Goal: Information Seeking & Learning: Learn about a topic

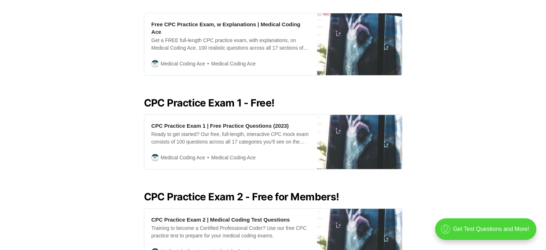
scroll to position [244, 0]
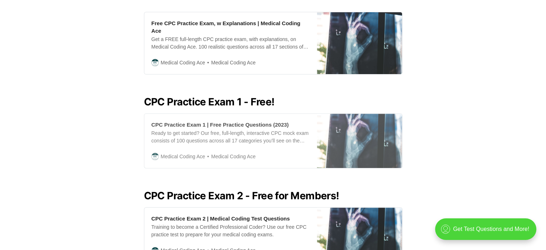
click at [205, 121] on div "CPC Practice Exam 1 | Free Practice Questions (2023)" at bounding box center [221, 125] width 138 height 8
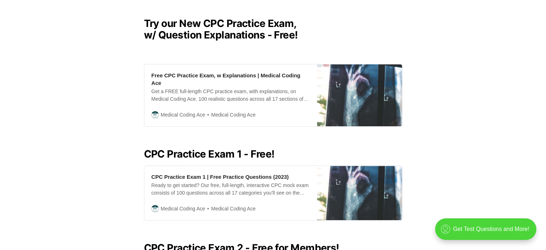
scroll to position [191, 0]
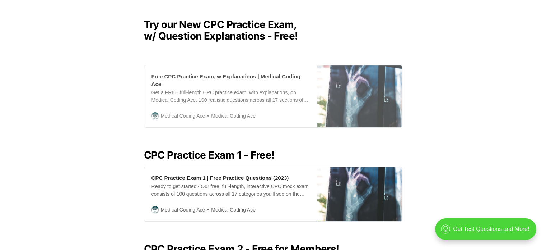
click at [231, 74] on div "Free CPC Practice Exam, w Explanations | Medical Coding Ace" at bounding box center [231, 80] width 158 height 15
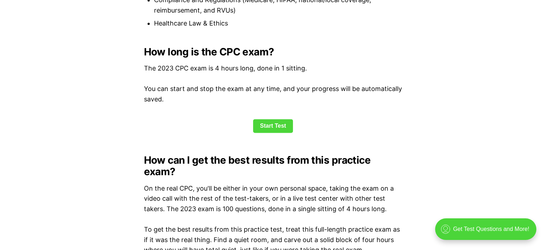
scroll to position [962, 0]
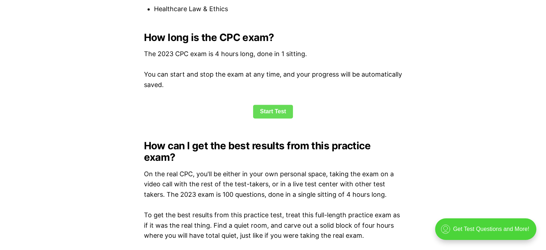
click at [272, 116] on link "Start Test" at bounding box center [273, 111] width 40 height 14
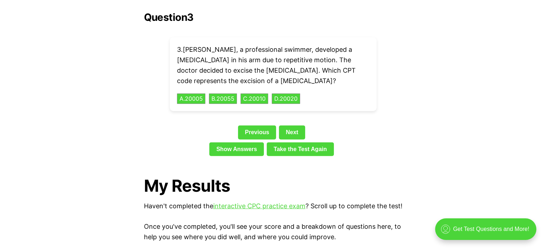
scroll to position [962, 0]
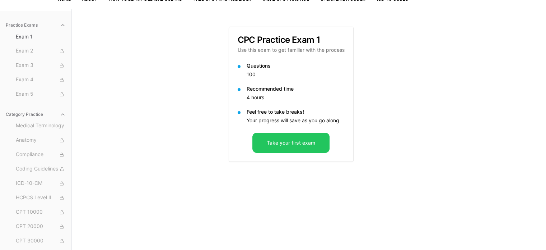
scroll to position [57, 0]
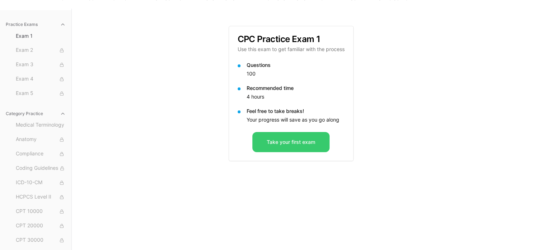
click at [322, 140] on button "Take your first exam" at bounding box center [290, 142] width 77 height 20
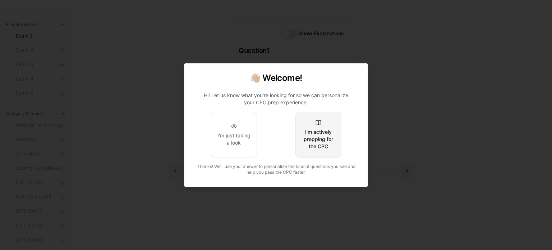
click at [319, 124] on div at bounding box center [318, 123] width 6 height 6
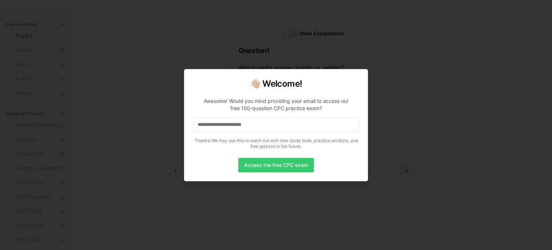
click at [284, 163] on button "Access the free CPC exam" at bounding box center [275, 165] width 75 height 14
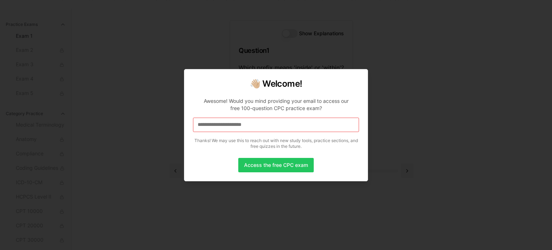
click at [247, 125] on input at bounding box center [276, 124] width 166 height 14
click at [249, 127] on input "*" at bounding box center [276, 124] width 166 height 14
click at [249, 127] on input "**" at bounding box center [276, 124] width 166 height 14
click at [249, 127] on input "***" at bounding box center [276, 124] width 166 height 14
click at [249, 127] on input "****" at bounding box center [276, 124] width 166 height 14
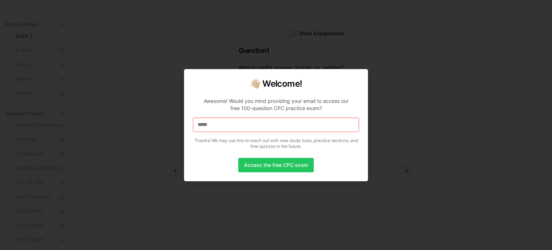
click at [248, 127] on input "*****" at bounding box center [276, 124] width 166 height 14
click at [244, 124] on input "******" at bounding box center [276, 124] width 166 height 14
click at [244, 124] on input "*******" at bounding box center [276, 124] width 166 height 14
click at [244, 124] on input "*" at bounding box center [276, 124] width 166 height 14
click at [244, 124] on input "**" at bounding box center [276, 124] width 166 height 14
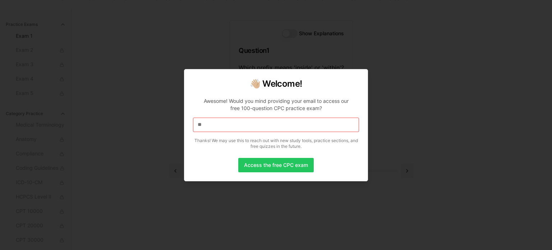
click at [244, 124] on input "**" at bounding box center [276, 124] width 166 height 14
click at [244, 124] on input "***" at bounding box center [276, 124] width 166 height 14
click at [244, 124] on input "****" at bounding box center [276, 124] width 166 height 14
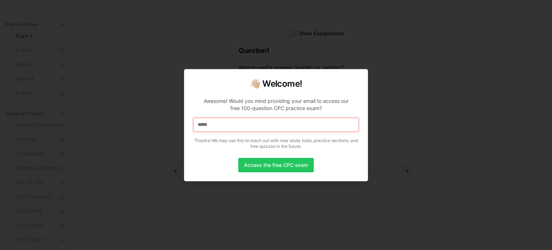
click at [244, 124] on input "*****" at bounding box center [276, 124] width 166 height 14
click at [244, 124] on input "******" at bounding box center [276, 124] width 166 height 14
click at [244, 124] on input "*******" at bounding box center [276, 124] width 166 height 14
click at [244, 124] on input "********" at bounding box center [276, 124] width 166 height 14
click at [244, 124] on input "*********" at bounding box center [276, 124] width 166 height 14
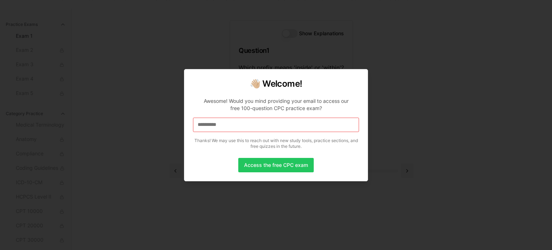
click at [244, 124] on input "**********" at bounding box center [276, 124] width 166 height 14
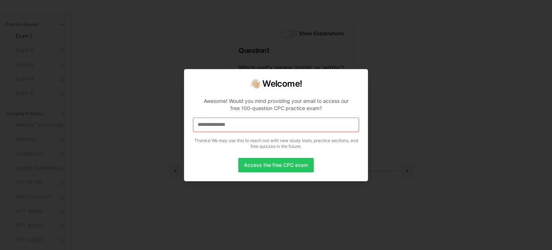
click at [244, 124] on input "**********" at bounding box center [276, 124] width 166 height 14
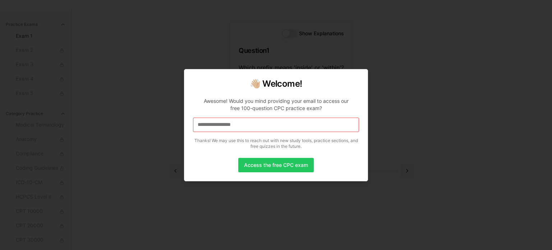
click at [257, 125] on input "**********" at bounding box center [276, 124] width 166 height 14
click at [257, 126] on input "**********" at bounding box center [276, 124] width 166 height 14
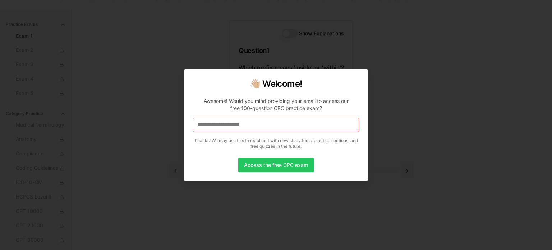
click at [257, 126] on input "**********" at bounding box center [276, 124] width 166 height 14
click at [273, 123] on input "**********" at bounding box center [276, 124] width 166 height 14
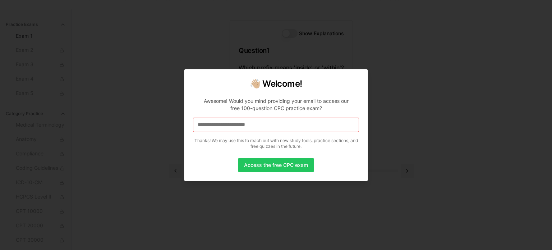
click at [273, 123] on input "**********" at bounding box center [276, 124] width 166 height 14
click at [278, 166] on button "Access the free CPC exam" at bounding box center [275, 165] width 75 height 14
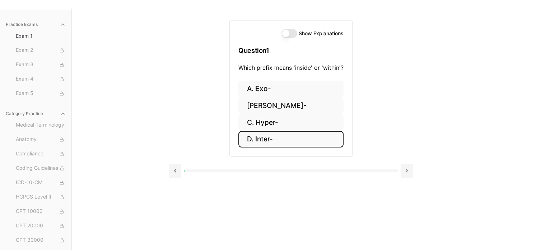
click at [261, 139] on button "D. Inter-" at bounding box center [290, 139] width 105 height 17
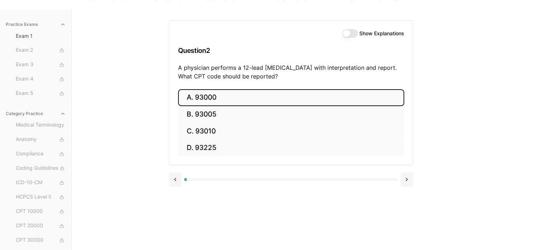
click at [206, 97] on button "A. 93000" at bounding box center [291, 97] width 226 height 17
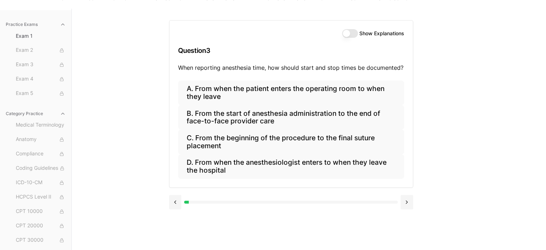
click at [346, 33] on button "Show Explanations" at bounding box center [350, 33] width 16 height 9
click at [353, 32] on button "Show Explanations" at bounding box center [350, 33] width 16 height 9
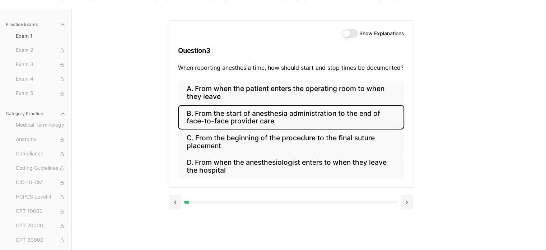
click at [222, 118] on button "B. From the start of anesthesia administration to the end of face-to-face provi…" at bounding box center [291, 117] width 226 height 24
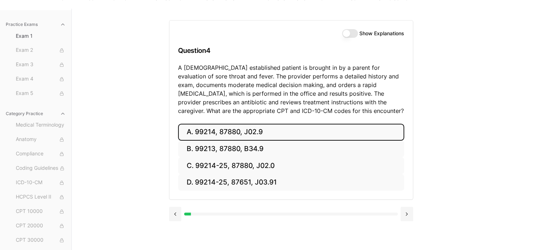
click at [235, 130] on button "A. 99214, 87880, J02.9" at bounding box center [291, 132] width 226 height 17
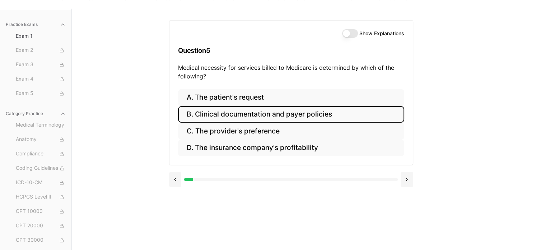
click at [260, 115] on button "B. Clinical documentation and payer policies" at bounding box center [291, 114] width 226 height 17
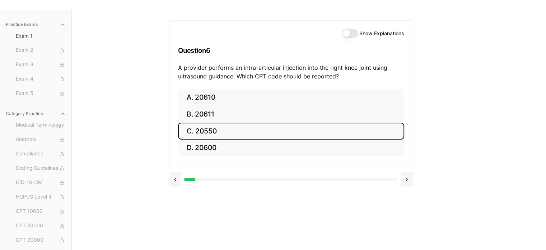
click at [217, 126] on button "C. 20550" at bounding box center [291, 130] width 226 height 17
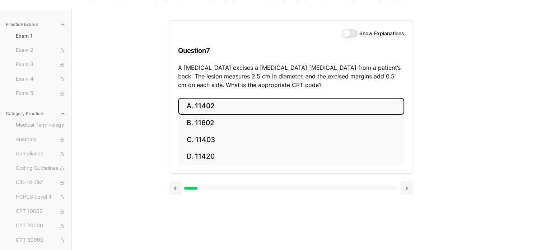
click at [212, 106] on button "A. 11402" at bounding box center [291, 106] width 226 height 17
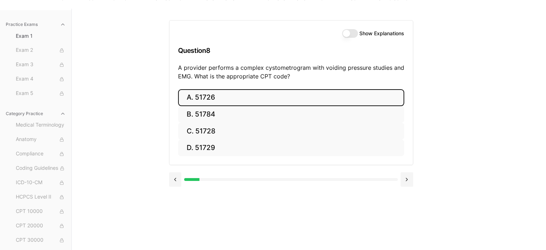
click at [207, 92] on button "A. 51726" at bounding box center [291, 97] width 226 height 17
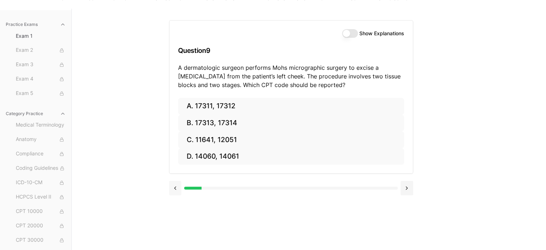
click at [175, 190] on button at bounding box center [175, 188] width 13 height 14
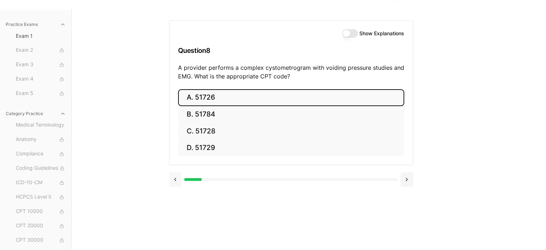
click at [175, 190] on div at bounding box center [291, 178] width 244 height 27
click at [176, 178] on button at bounding box center [175, 179] width 13 height 14
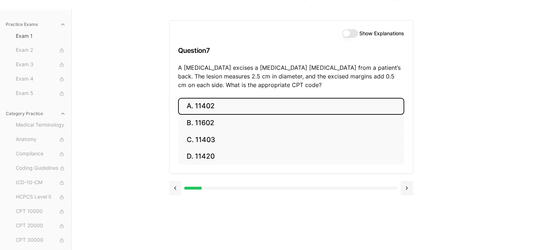
click at [176, 178] on div at bounding box center [291, 186] width 244 height 27
click at [175, 188] on button at bounding box center [175, 188] width 13 height 14
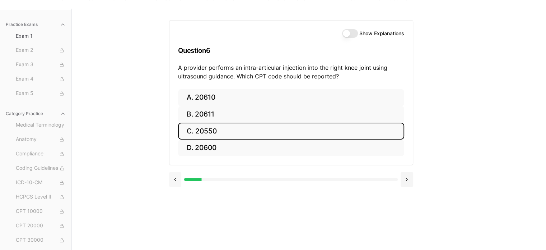
click at [176, 179] on button at bounding box center [175, 179] width 13 height 14
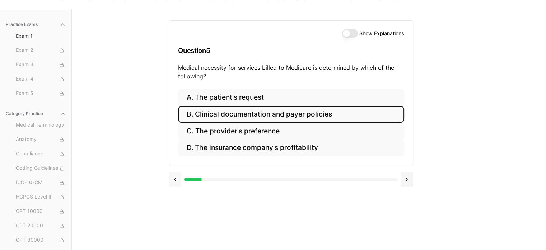
click at [176, 179] on button at bounding box center [175, 179] width 13 height 14
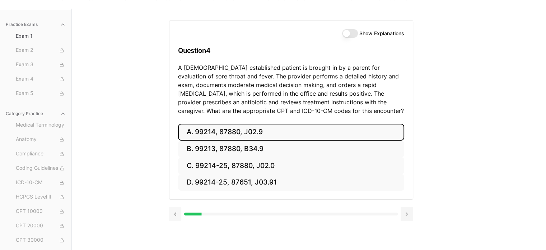
click at [176, 179] on div "A. 99214, 87880, J02.9 B. 99213, 87880, B34.9 C. 99214-25, 87880, J02.0 D. 9921…" at bounding box center [290, 162] width 243 height 76
click at [174, 213] on button at bounding box center [175, 213] width 13 height 14
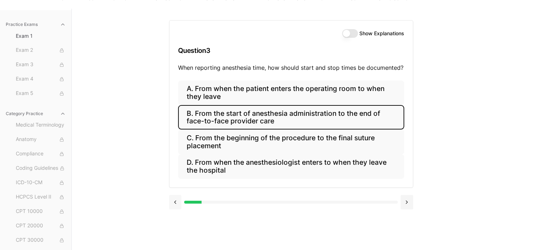
click at [174, 203] on button at bounding box center [175, 202] width 13 height 14
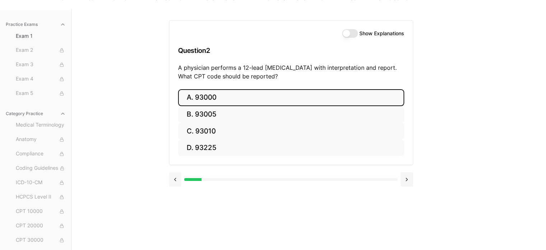
click at [174, 180] on button at bounding box center [175, 179] width 13 height 14
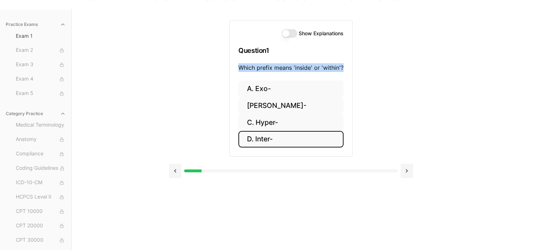
drag, startPoint x: 241, startPoint y: 67, endPoint x: 345, endPoint y: 68, distance: 103.4
click at [345, 68] on div "Show Explanations Question 1 Which prefix means 'inside' or 'within'?" at bounding box center [291, 50] width 122 height 60
copy p "Which prefix means 'inside' or 'within'?"
click at [407, 171] on button at bounding box center [407, 170] width 13 height 14
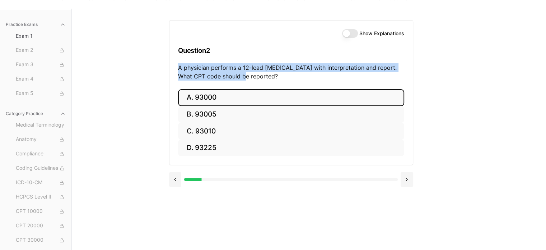
drag, startPoint x: 178, startPoint y: 67, endPoint x: 413, endPoint y: 80, distance: 235.2
click at [413, 80] on div "Show Explanations Question 2 A physician performs a 12-lead ECG with interpreta…" at bounding box center [291, 92] width 244 height 145
copy p "A physician performs a 12-lead ECG with interpretation and report. What CPT cod…"
click at [405, 179] on button at bounding box center [407, 179] width 13 height 14
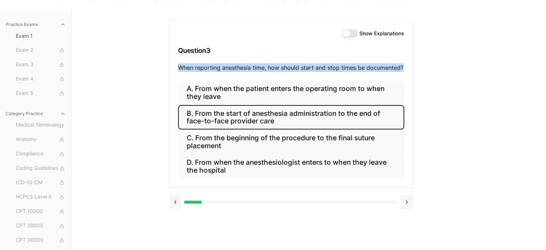
drag, startPoint x: 178, startPoint y: 66, endPoint x: 401, endPoint y: 75, distance: 223.2
click at [401, 75] on div "Show Explanations Question 3 When reporting anesthesia time, how should start a…" at bounding box center [290, 50] width 243 height 60
copy p "When reporting anesthesia time, how should start and stop times be documented?"
click at [408, 204] on button at bounding box center [407, 202] width 13 height 14
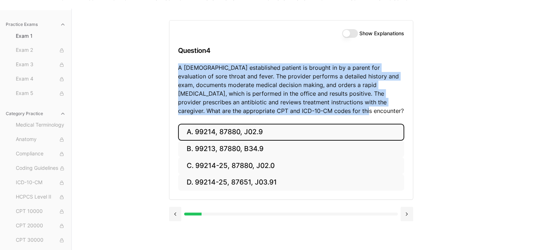
drag, startPoint x: 178, startPoint y: 65, endPoint x: 336, endPoint y: 112, distance: 164.2
click at [336, 112] on p "A 6-year-old established patient is brought in by a parent for evaluation of so…" at bounding box center [291, 89] width 226 height 52
copy p "A 6-year-old established patient is brought in by a parent for evaluation of so…"
click at [405, 212] on button at bounding box center [407, 213] width 13 height 14
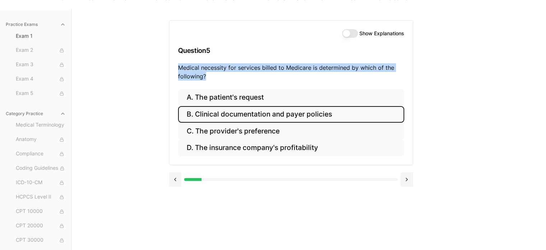
drag, startPoint x: 180, startPoint y: 66, endPoint x: 366, endPoint y: 83, distance: 187.5
click at [366, 83] on div "Show Explanations Question 5 Medical necessity for services billed to Medicare …" at bounding box center [290, 54] width 243 height 69
copy p "Medical necessity for services billed to Medicare is determined by which of the…"
click at [407, 179] on button at bounding box center [407, 179] width 13 height 14
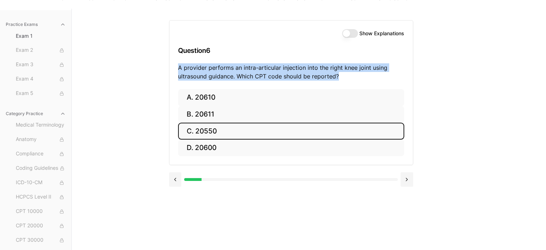
drag, startPoint x: 178, startPoint y: 67, endPoint x: 354, endPoint y: 82, distance: 176.2
click at [354, 82] on div "Show Explanations Question 6 A provider performs an intra-articular injection i…" at bounding box center [290, 54] width 243 height 69
copy p "A provider performs an intra-articular injection into the right knee joint usin…"
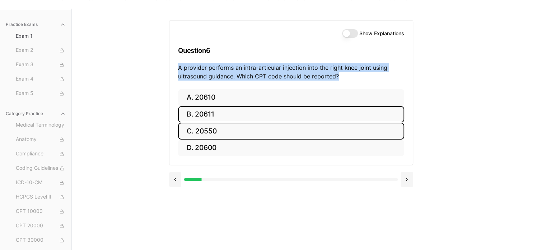
click at [232, 109] on button "B. 20611" at bounding box center [291, 114] width 226 height 17
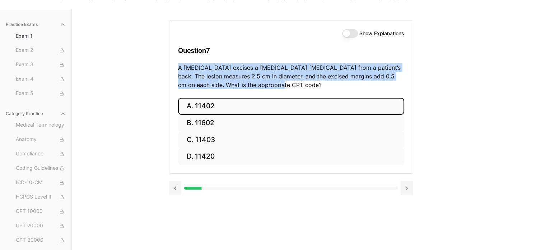
drag, startPoint x: 178, startPoint y: 68, endPoint x: 299, endPoint y: 93, distance: 123.7
click at [299, 93] on div "Show Explanations Question 7 A dermatologist excises a benign skin lesion from …" at bounding box center [290, 58] width 243 height 77
copy p "A dermatologist excises a benign skin lesion from a patient’s back. The lesion …"
click at [409, 188] on button at bounding box center [407, 188] width 13 height 14
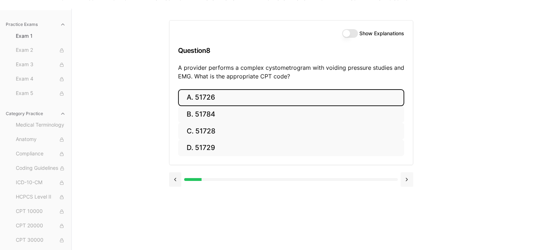
click at [409, 188] on div at bounding box center [291, 178] width 244 height 27
drag, startPoint x: 181, startPoint y: 67, endPoint x: 216, endPoint y: 65, distance: 34.9
click at [216, 65] on p "A provider performs a complex cystometrogram with voiding pressure studies and …" at bounding box center [291, 71] width 226 height 17
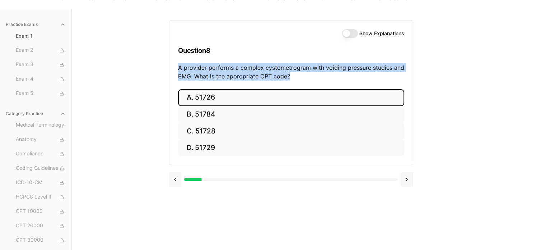
drag, startPoint x: 178, startPoint y: 66, endPoint x: 383, endPoint y: 79, distance: 204.7
click at [383, 79] on p "A provider performs a complex cystometrogram with voiding pressure studies and …" at bounding box center [291, 71] width 226 height 17
copy p "A provider performs a complex cystometrogram with voiding pressure studies and …"
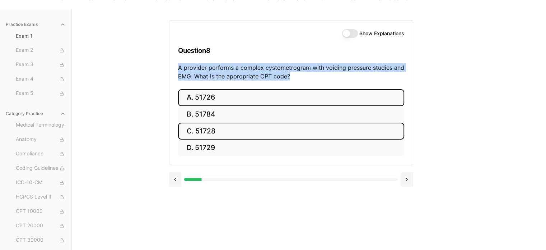
click at [224, 134] on button "C. 51728" at bounding box center [291, 130] width 226 height 17
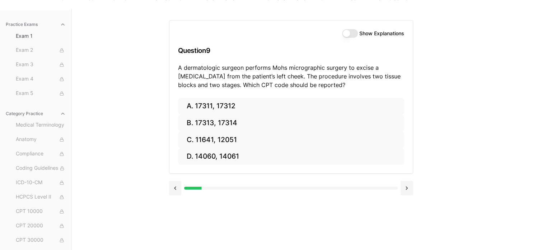
click at [180, 68] on p "A dermatologic surgeon performs Mohs micrographic surgery to excise a basal cel…" at bounding box center [291, 76] width 226 height 26
drag, startPoint x: 180, startPoint y: 68, endPoint x: 260, endPoint y: 70, distance: 80.5
click at [288, 67] on p "A dermatologic surgeon performs Mohs micrographic surgery to excise a basal cel…" at bounding box center [291, 76] width 226 height 26
drag, startPoint x: 179, startPoint y: 66, endPoint x: 410, endPoint y: 84, distance: 231.9
click at [410, 84] on div "Show Explanations Question 9 A dermatologic surgeon performs Mohs micrographic …" at bounding box center [290, 58] width 243 height 77
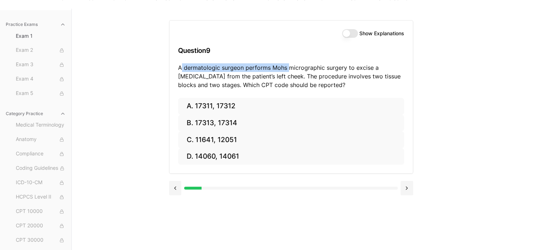
copy p "A dermatologic surgeon performs Mohs micrographic surgery to excise a basal cel…"
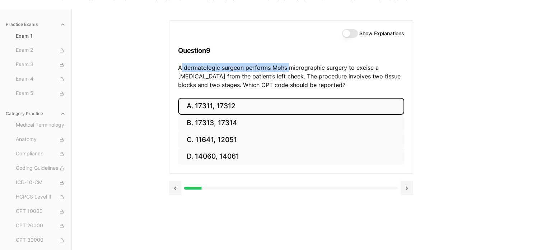
click at [194, 113] on button "A. 17311, 17312" at bounding box center [291, 106] width 226 height 17
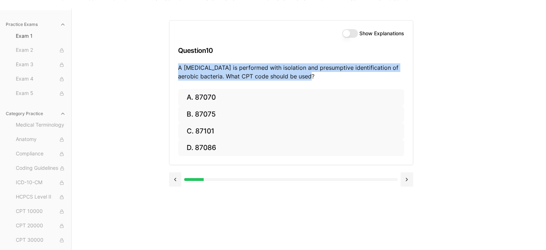
drag, startPoint x: 179, startPoint y: 68, endPoint x: 380, endPoint y: 80, distance: 201.9
click at [380, 80] on div "Show Explanations Question 10 A wound culture is performed with isolation and p…" at bounding box center [290, 54] width 243 height 69
copy p "A wound culture is performed with isolation and presumptive identification of a…"
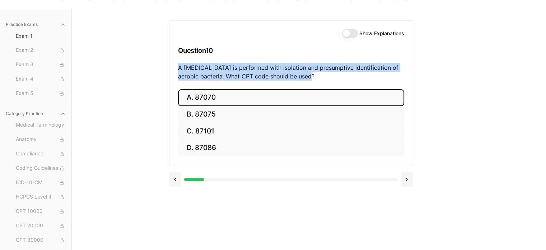
click at [203, 96] on button "A. 87070" at bounding box center [291, 97] width 226 height 17
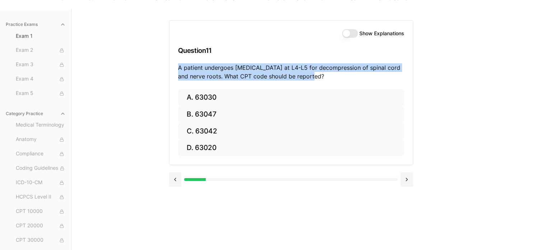
drag, startPoint x: 178, startPoint y: 66, endPoint x: 399, endPoint y: 77, distance: 221.8
click at [399, 77] on p "A patient undergoes laminectomy at L4-L5 for decompression of spinal cord and n…" at bounding box center [291, 71] width 226 height 17
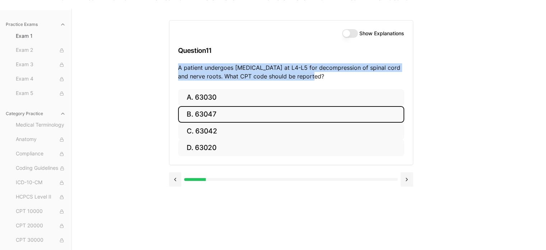
click at [199, 115] on button "B. 63047" at bounding box center [291, 114] width 226 height 17
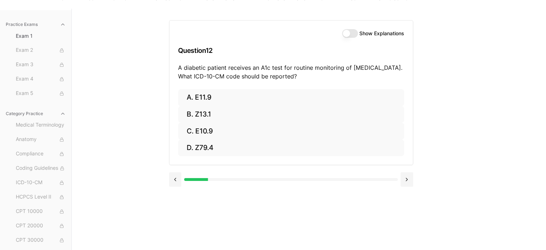
drag, startPoint x: 179, startPoint y: 67, endPoint x: 391, endPoint y: 77, distance: 212.8
click at [391, 77] on p "A diabetic patient receives an A1c test for routine monitoring of type 2 diabet…" at bounding box center [291, 71] width 226 height 17
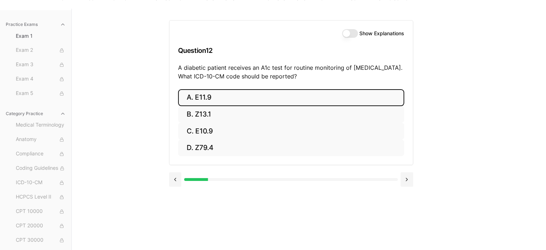
click at [194, 93] on button "A. E11.9" at bounding box center [291, 97] width 226 height 17
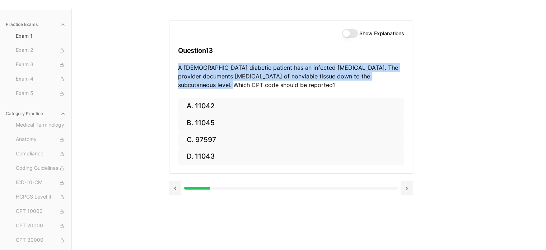
drag, startPoint x: 179, startPoint y: 66, endPoint x: 415, endPoint y: 79, distance: 236.3
click at [415, 79] on div "Show Explanations Question 13 A 60-year-old diabetic patient has an infected fo…" at bounding box center [309, 134] width 280 height 250
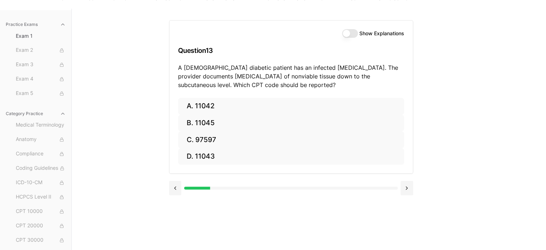
click at [251, 84] on p "A 60-year-old diabetic patient has an infected foot ulcer. The provider documen…" at bounding box center [291, 76] width 226 height 26
click at [178, 66] on div "Show Explanations Question 13 A 60-year-old diabetic patient has an infected fo…" at bounding box center [290, 58] width 243 height 77
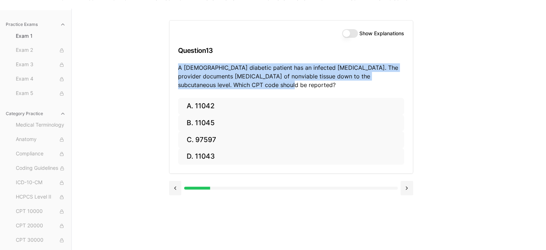
drag, startPoint x: 178, startPoint y: 66, endPoint x: 293, endPoint y: 86, distance: 116.9
click at [293, 86] on p "A 60-year-old diabetic patient has an infected foot ulcer. The provider documen…" at bounding box center [291, 76] width 226 height 26
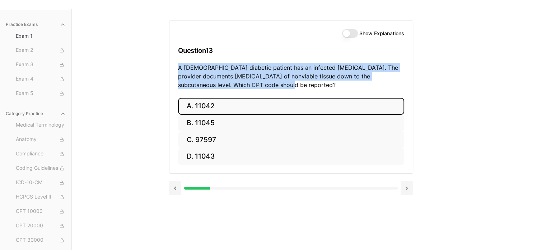
click at [198, 106] on button "A. 11042" at bounding box center [291, 106] width 226 height 17
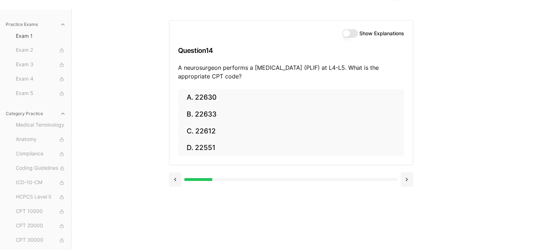
drag, startPoint x: 180, startPoint y: 66, endPoint x: 277, endPoint y: 74, distance: 97.6
click at [277, 74] on p "A neurosurgeon performs a posterior lumbar interbody fusion (PLIF) at L4-L5. Wh…" at bounding box center [291, 71] width 226 height 17
drag, startPoint x: 178, startPoint y: 66, endPoint x: 393, endPoint y: 73, distance: 215.2
click at [393, 73] on p "A neurosurgeon performs a posterior lumbar interbody fusion (PLIF) at L4-L5. Wh…" at bounding box center [291, 71] width 226 height 17
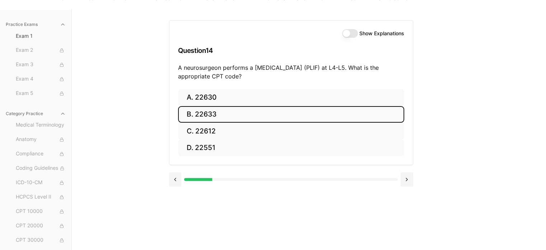
click at [217, 108] on button "B. 22633" at bounding box center [291, 114] width 226 height 17
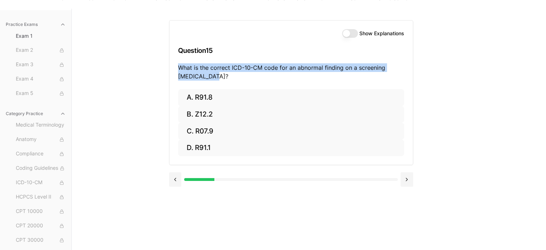
drag, startPoint x: 178, startPoint y: 67, endPoint x: 349, endPoint y: 77, distance: 171.2
click at [349, 77] on p "What is the correct ICD-10-CM code for an abnormal finding on a screening chest…" at bounding box center [291, 71] width 226 height 17
click at [185, 71] on p "What is the correct ICD-10-CM code for an abnormal finding on a screening chest…" at bounding box center [291, 71] width 226 height 17
drag, startPoint x: 179, startPoint y: 67, endPoint x: 422, endPoint y: 78, distance: 242.6
click at [422, 78] on div "Show Explanations Question 15 What is the correct ICD-10-CM code for an abnorma…" at bounding box center [309, 134] width 280 height 250
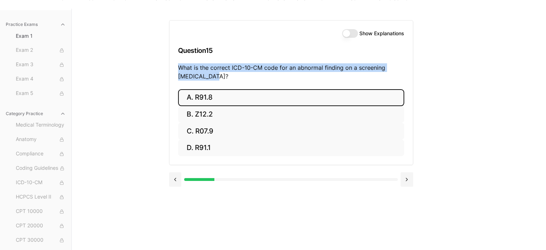
click at [204, 96] on button "A. R91.8" at bounding box center [291, 97] width 226 height 17
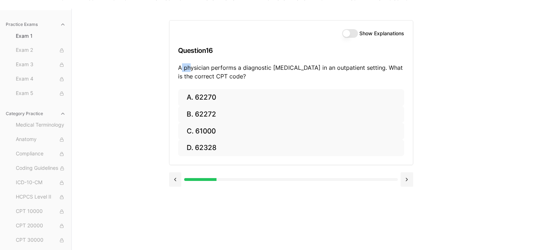
drag, startPoint x: 180, startPoint y: 66, endPoint x: 190, endPoint y: 66, distance: 10.1
click at [190, 66] on p "A physician performs a diagnostic lumbar puncture in an outpatient setting. Wha…" at bounding box center [291, 71] width 226 height 17
drag, startPoint x: 178, startPoint y: 67, endPoint x: 337, endPoint y: 76, distance: 159.7
click at [337, 76] on p "A physician performs a diagnostic lumbar puncture in an outpatient setting. Wha…" at bounding box center [291, 71] width 226 height 17
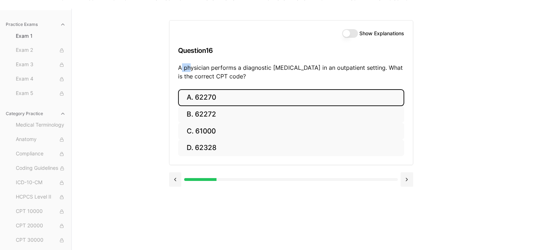
click at [209, 98] on button "A. 62270" at bounding box center [291, 97] width 226 height 17
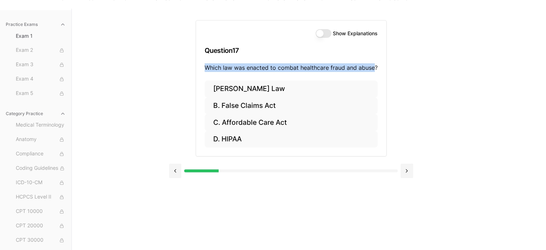
drag, startPoint x: 207, startPoint y: 67, endPoint x: 375, endPoint y: 70, distance: 168.1
click at [375, 70] on p "Which law was enacted to combat healthcare fraud and abuse?" at bounding box center [291, 67] width 173 height 9
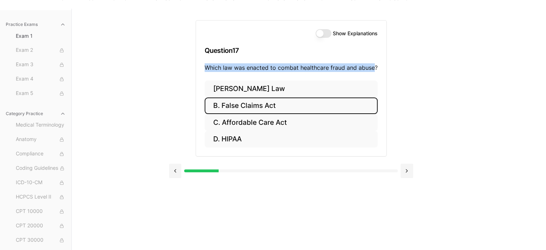
click at [255, 107] on button "B. False Claims Act" at bounding box center [291, 105] width 173 height 17
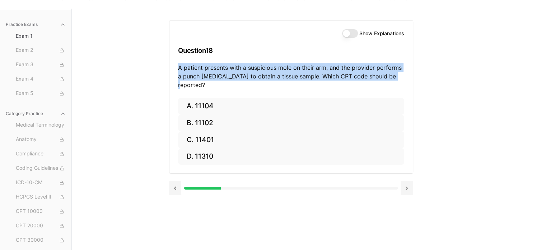
drag, startPoint x: 179, startPoint y: 66, endPoint x: 399, endPoint y: 76, distance: 220.7
click at [399, 76] on p "A patient presents with a suspicious mole on their arm, and the provider perfor…" at bounding box center [291, 76] width 226 height 26
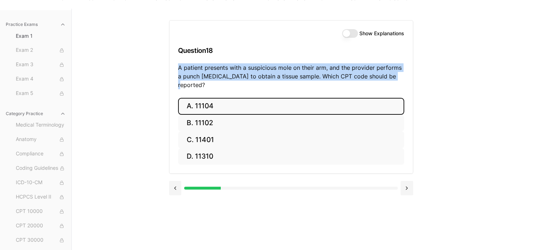
click at [207, 100] on button "A. 11104" at bounding box center [291, 106] width 226 height 17
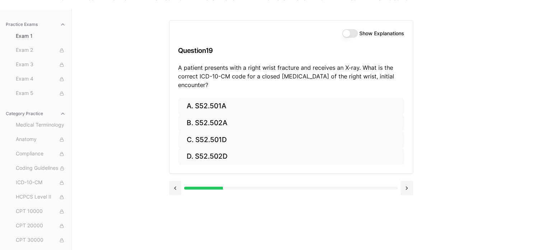
drag, startPoint x: 179, startPoint y: 67, endPoint x: 405, endPoint y: 91, distance: 227.9
click at [405, 91] on div "Show Explanations Question 19 A patient presents with a right wrist fracture an…" at bounding box center [290, 58] width 243 height 77
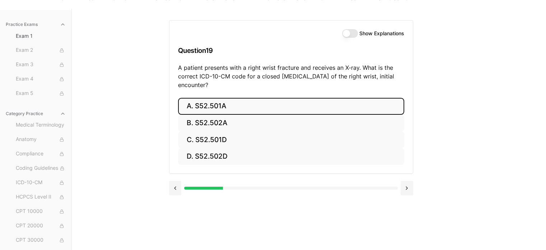
click at [219, 104] on button "A. S52.501A" at bounding box center [291, 106] width 226 height 17
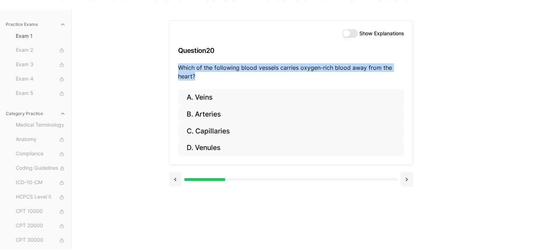
drag, startPoint x: 180, startPoint y: 65, endPoint x: 265, endPoint y: 78, distance: 86.5
click at [265, 78] on p "Which of the following blood vessels carries oxygen-rich blood away from the he…" at bounding box center [291, 71] width 226 height 17
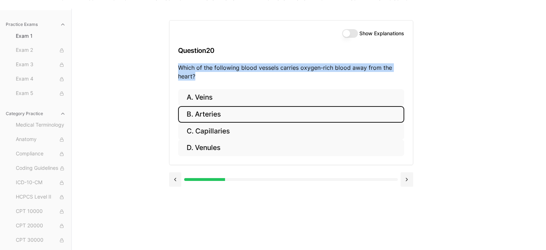
click at [205, 116] on button "B. Arteries" at bounding box center [291, 114] width 226 height 17
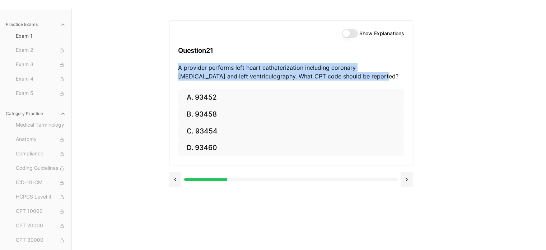
drag, startPoint x: 178, startPoint y: 67, endPoint x: 410, endPoint y: 82, distance: 232.5
click at [410, 82] on div "Show Explanations Question 21 A provider performs left heart catheterization in…" at bounding box center [290, 54] width 243 height 69
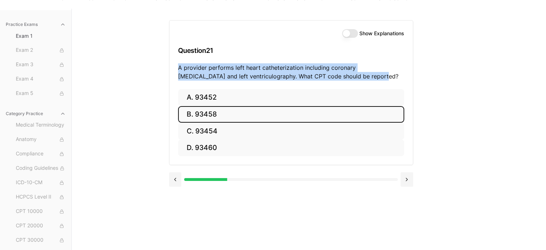
click at [209, 113] on button "B. 93458" at bounding box center [291, 114] width 226 height 17
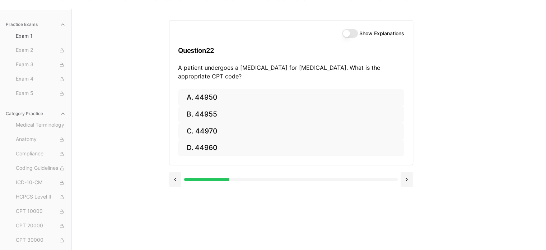
drag, startPoint x: 178, startPoint y: 68, endPoint x: 376, endPoint y: 72, distance: 197.9
click at [376, 72] on p "A patient undergoes a laparoscopic appendectomy for acute appendicitis. What is…" at bounding box center [291, 71] width 226 height 17
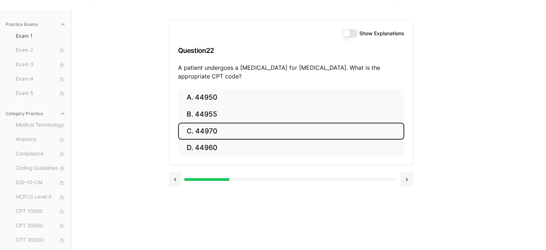
click at [211, 133] on button "C. 44970" at bounding box center [291, 130] width 226 height 17
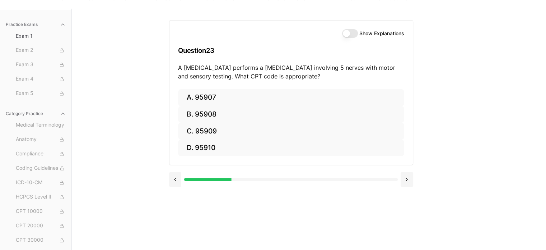
drag, startPoint x: 178, startPoint y: 67, endPoint x: 406, endPoint y: 79, distance: 228.0
click at [406, 79] on div "Show Explanations Question 23 A neurologist performs a nerve conduction study i…" at bounding box center [290, 54] width 243 height 69
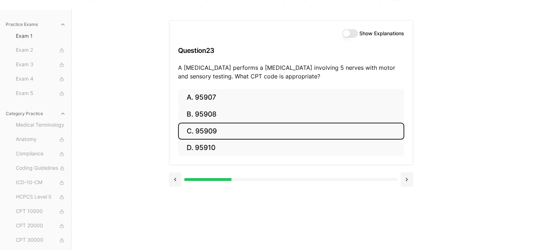
click at [214, 134] on button "C. 95909" at bounding box center [291, 130] width 226 height 17
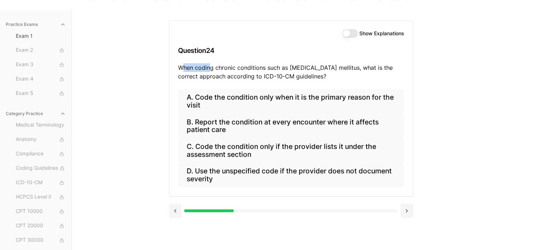
drag, startPoint x: 181, startPoint y: 66, endPoint x: 210, endPoint y: 69, distance: 28.9
click at [210, 69] on p "When coding chronic conditions such as diabetes mellitus, what is the correct a…" at bounding box center [291, 71] width 226 height 17
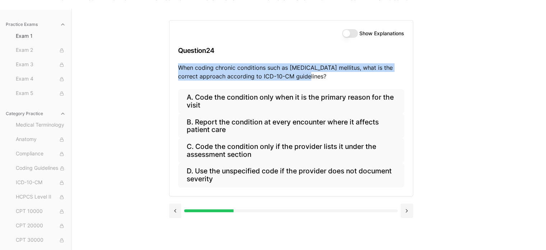
drag, startPoint x: 177, startPoint y: 66, endPoint x: 402, endPoint y: 82, distance: 225.0
click at [402, 82] on div "Show Explanations Question 24 When coding chronic conditions such as diabetes m…" at bounding box center [290, 54] width 243 height 69
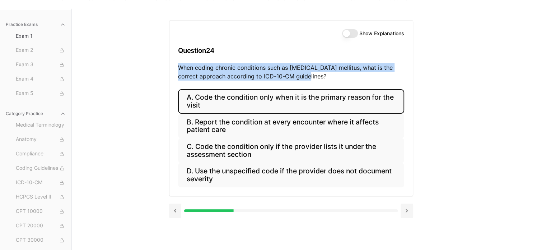
click at [227, 93] on button "A. Code the condition only when it is the primary reason for the visit" at bounding box center [291, 101] width 226 height 24
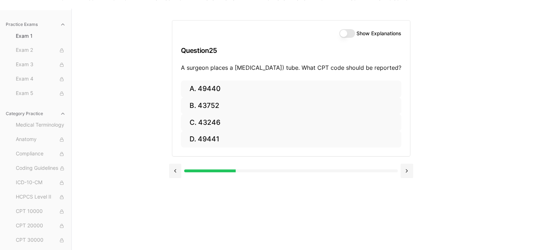
drag, startPoint x: 179, startPoint y: 66, endPoint x: 400, endPoint y: 77, distance: 220.8
click at [400, 72] on p "A surgeon places a percutaneous endoscopic gastrostomy (PEG) tube. What CPT cod…" at bounding box center [291, 67] width 220 height 9
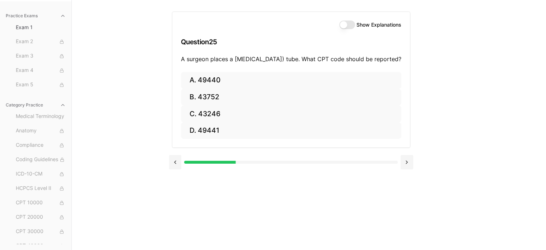
scroll to position [63, 0]
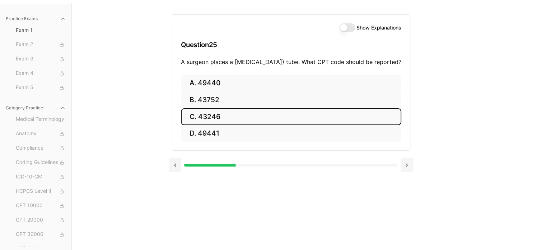
click at [192, 121] on button "C. 43246" at bounding box center [291, 116] width 220 height 17
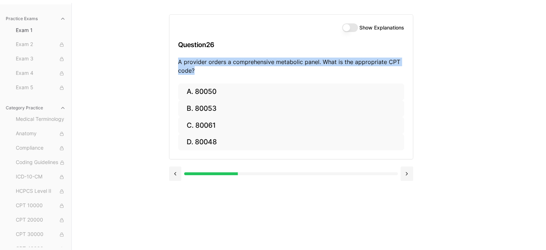
drag, startPoint x: 178, startPoint y: 61, endPoint x: 391, endPoint y: 73, distance: 213.3
click at [391, 73] on p "A provider orders a comprehensive metabolic panel. What is the appropriate CPT …" at bounding box center [291, 65] width 226 height 17
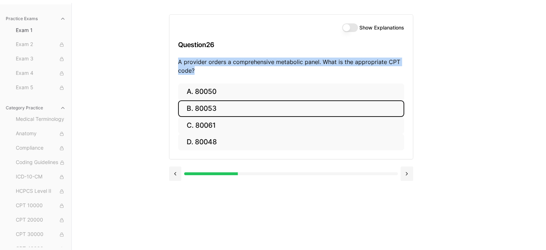
click at [211, 109] on button "B. 80053" at bounding box center [291, 108] width 226 height 17
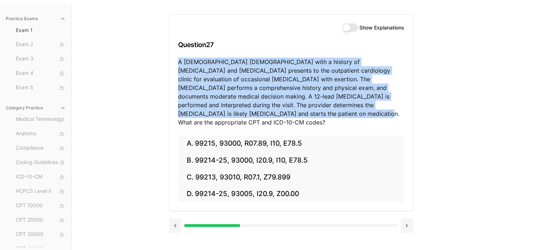
drag, startPoint x: 178, startPoint y: 61, endPoint x: 404, endPoint y: 115, distance: 231.7
click at [404, 115] on p "A 70-year-old male with a history of hypertension and hyperlipidemia presents t…" at bounding box center [291, 91] width 226 height 69
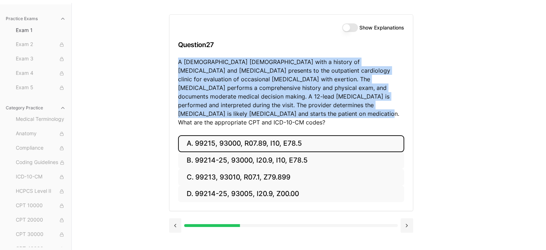
click at [255, 135] on button "A. 99215, 93000, R07.89, I10, E78.5" at bounding box center [291, 143] width 226 height 17
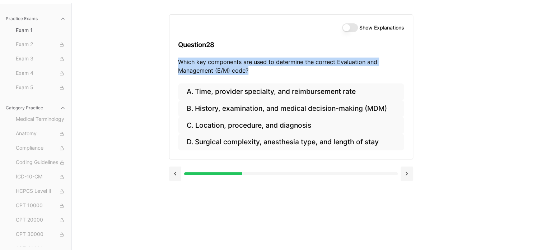
drag, startPoint x: 179, startPoint y: 60, endPoint x: 299, endPoint y: 70, distance: 121.1
click at [299, 70] on p "Which key components are used to determine the correct Evaluation and Managemen…" at bounding box center [291, 65] width 226 height 17
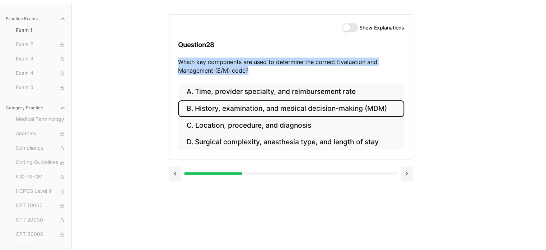
click at [218, 110] on button "B. History, examination, and medical decision-making (MDM)" at bounding box center [291, 108] width 226 height 17
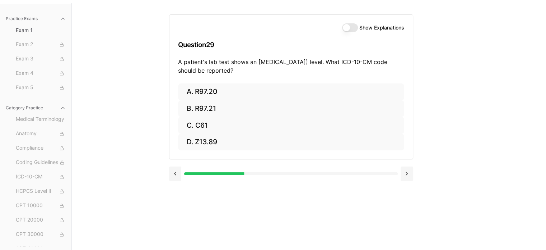
drag, startPoint x: 180, startPoint y: 60, endPoint x: 416, endPoint y: 79, distance: 237.3
click at [416, 79] on div "Show Explanations Question 29 A patient's lab test shows an elevated prostate-s…" at bounding box center [309, 128] width 280 height 250
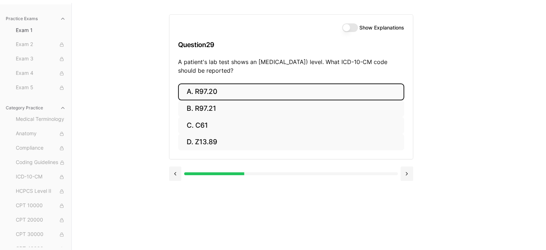
click at [218, 94] on button "A. R97.20" at bounding box center [291, 91] width 226 height 17
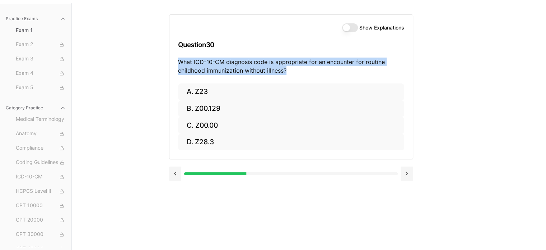
drag, startPoint x: 180, startPoint y: 60, endPoint x: 385, endPoint y: 76, distance: 206.4
click at [385, 76] on div "Show Explanations Question 30 What ICD-10-CM diagnosis code is appropriate for …" at bounding box center [290, 49] width 243 height 69
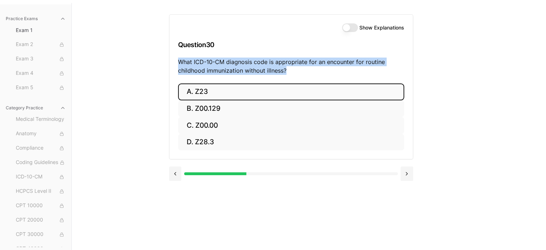
click at [195, 89] on button "A. Z23" at bounding box center [291, 91] width 226 height 17
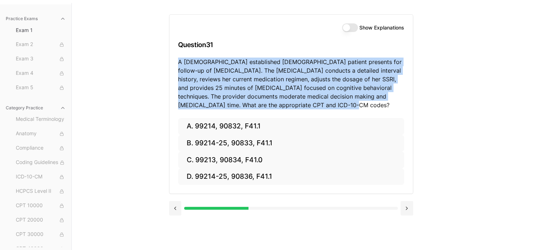
drag, startPoint x: 178, startPoint y: 58, endPoint x: 406, endPoint y: 107, distance: 232.4
click at [406, 107] on div "Show Explanations Question 31 A 42-year-old established female patient presents…" at bounding box center [290, 66] width 243 height 103
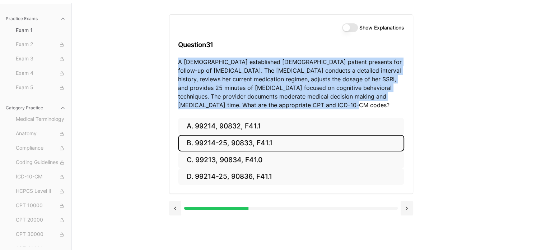
click at [215, 147] on button "B. 99214-25, 90833, F41.1" at bounding box center [291, 143] width 226 height 17
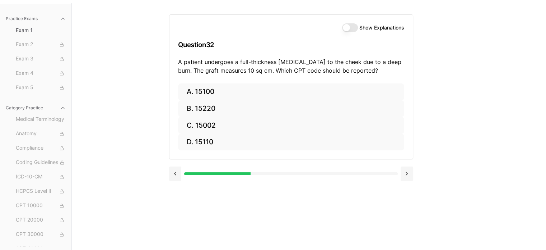
click at [180, 60] on p "A patient undergoes a full-thickness skin graft to the cheek due to a deep burn…" at bounding box center [291, 65] width 226 height 17
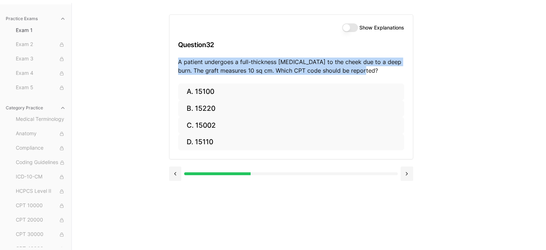
drag, startPoint x: 178, startPoint y: 60, endPoint x: 396, endPoint y: 73, distance: 219.0
click at [396, 73] on p "A patient undergoes a full-thickness skin graft to the cheek due to a deep burn…" at bounding box center [291, 65] width 226 height 17
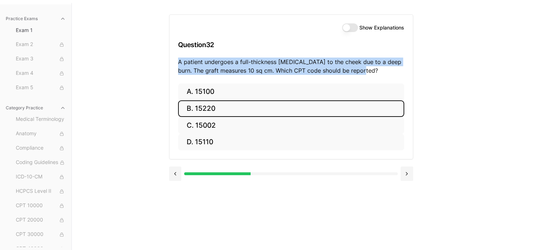
click at [203, 112] on button "B. 15220" at bounding box center [291, 108] width 226 height 17
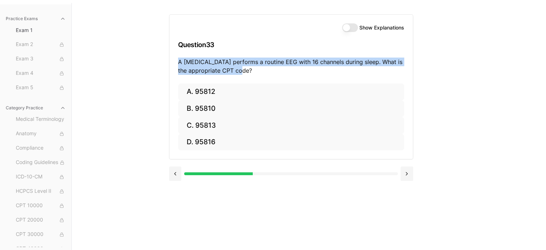
drag, startPoint x: 179, startPoint y: 60, endPoint x: 421, endPoint y: 74, distance: 242.1
click at [421, 74] on div "Show Explanations Question 33 A neurologist performs a routine EEG with 16 chan…" at bounding box center [309, 128] width 280 height 250
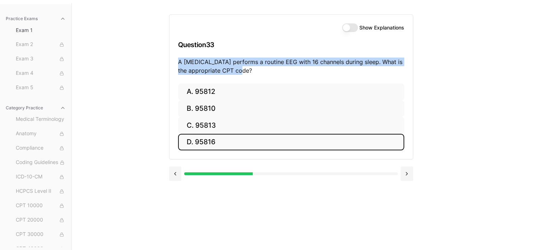
click at [199, 140] on button "D. 95816" at bounding box center [291, 142] width 226 height 17
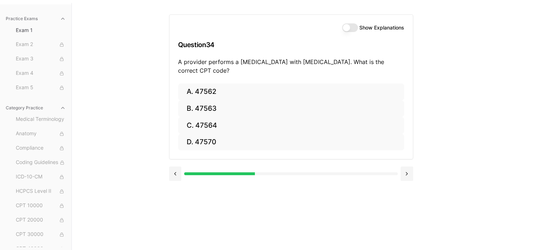
drag, startPoint x: 180, startPoint y: 61, endPoint x: 386, endPoint y: 76, distance: 207.3
click at [386, 76] on div "Show Explanations Question 34 A provider performs a laparoscopic cholecystectom…" at bounding box center [290, 49] width 243 height 69
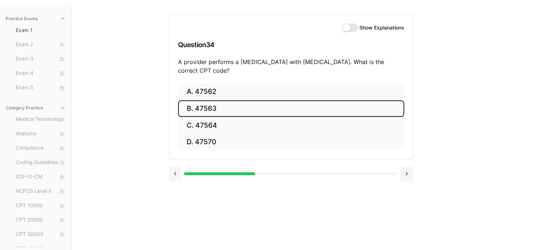
click at [204, 115] on button "B. 47563" at bounding box center [291, 108] width 226 height 17
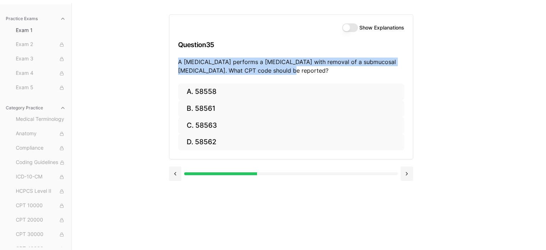
drag, startPoint x: 178, startPoint y: 61, endPoint x: 400, endPoint y: 75, distance: 222.0
click at [400, 75] on div "Show Explanations Question 35 A gynecologist performs a hysteroscopy with remov…" at bounding box center [290, 49] width 243 height 69
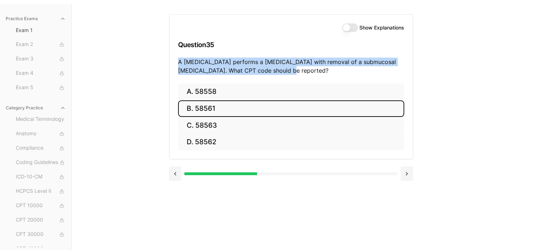
click at [211, 104] on button "B. 58561" at bounding box center [291, 108] width 226 height 17
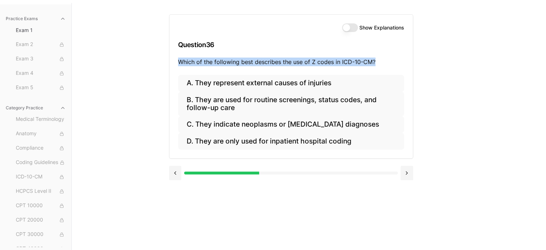
drag, startPoint x: 180, startPoint y: 60, endPoint x: 380, endPoint y: 67, distance: 200.1
click at [380, 67] on div "Show Explanations Question 36 Which of the following best describes the use of …" at bounding box center [290, 45] width 243 height 60
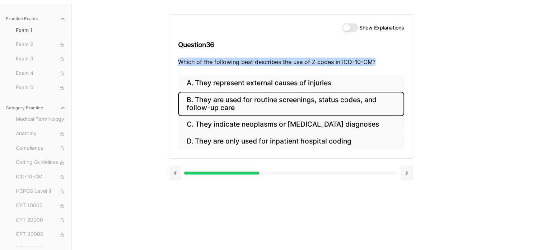
click at [230, 104] on button "B. They are used for routine screenings, status codes, and follow-up care" at bounding box center [291, 104] width 226 height 24
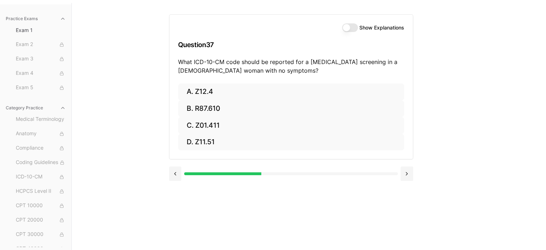
click at [182, 63] on p "What ICD-10-CM code should be reported for a Pap smear screening in a 30-year-o…" at bounding box center [291, 65] width 226 height 17
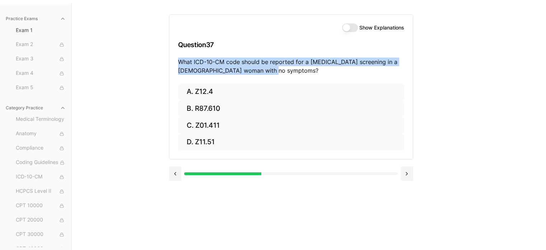
drag, startPoint x: 178, startPoint y: 60, endPoint x: 405, endPoint y: 77, distance: 228.0
click at [405, 77] on div "Show Explanations Question 37 What ICD-10-CM code should be reported for a Pap …" at bounding box center [290, 49] width 243 height 69
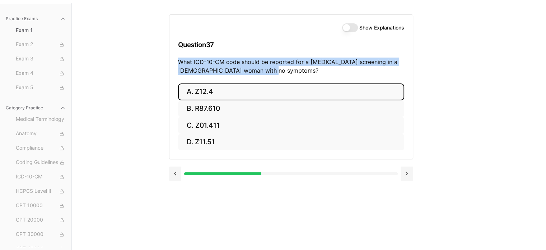
click at [191, 94] on button "A. Z12.4" at bounding box center [291, 91] width 226 height 17
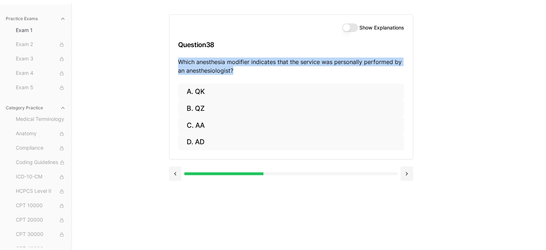
drag, startPoint x: 178, startPoint y: 61, endPoint x: 378, endPoint y: 67, distance: 200.1
click at [378, 67] on p "Which anesthesia modifier indicates that the service was personally performed b…" at bounding box center [291, 65] width 226 height 17
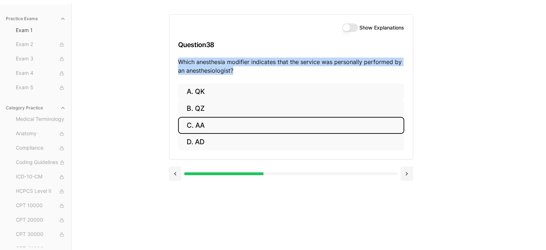
click at [205, 119] on button "C. AA" at bounding box center [291, 125] width 226 height 17
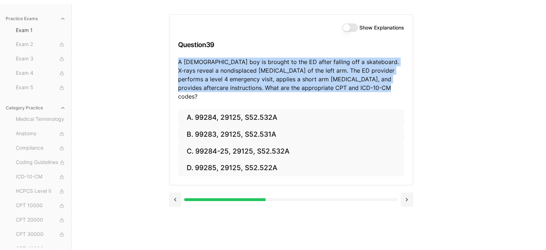
drag, startPoint x: 177, startPoint y: 61, endPoint x: 414, endPoint y: 87, distance: 238.4
click at [414, 87] on div "Show Explanations Question 39 A 10-year-old boy is brought to the ED after fall…" at bounding box center [309, 128] width 280 height 250
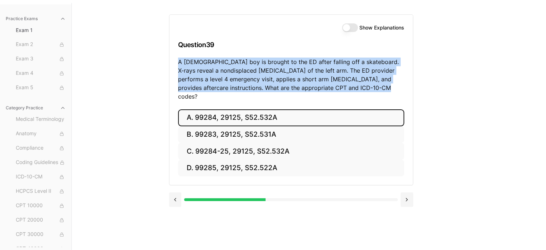
click at [214, 109] on button "A. 99284, 29125, S52.532A" at bounding box center [291, 117] width 226 height 17
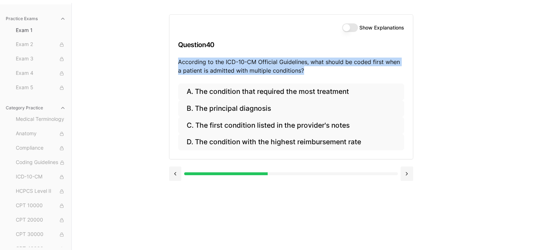
drag, startPoint x: 181, startPoint y: 62, endPoint x: 429, endPoint y: 76, distance: 248.2
click at [429, 76] on div "Show Explanations Question 40 According to the ICD-10-CM Official Guidelines, w…" at bounding box center [309, 128] width 280 height 250
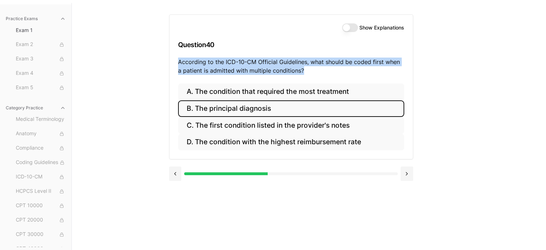
click at [240, 104] on button "B. The principal diagnosis" at bounding box center [291, 108] width 226 height 17
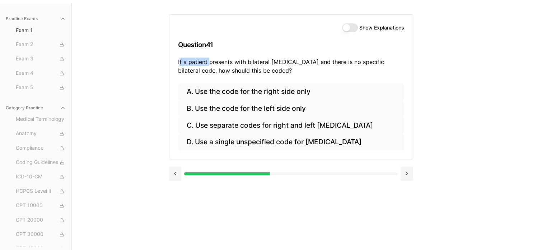
drag, startPoint x: 178, startPoint y: 60, endPoint x: 209, endPoint y: 62, distance: 30.3
click at [209, 62] on p "If a patient presents with bilateral otitis media and there is no specific bila…" at bounding box center [291, 65] width 226 height 17
click at [275, 74] on div "Show Explanations Question 41 If a patient presents with bilateral otitis media…" at bounding box center [290, 49] width 243 height 69
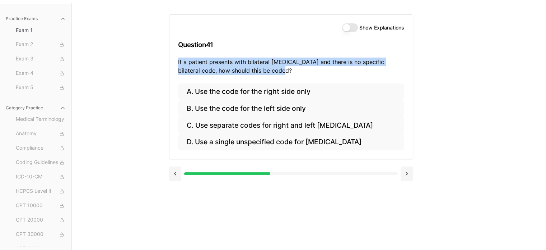
drag, startPoint x: 178, startPoint y: 60, endPoint x: 392, endPoint y: 69, distance: 214.2
click at [392, 69] on p "If a patient presents with bilateral otitis media and there is no specific bila…" at bounding box center [291, 65] width 226 height 17
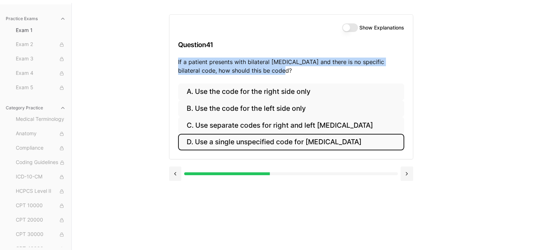
click at [235, 146] on button "D. Use a single unspecified code for otitis media" at bounding box center [291, 142] width 226 height 17
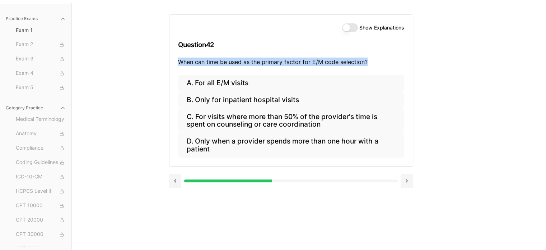
drag, startPoint x: 178, startPoint y: 61, endPoint x: 368, endPoint y: 68, distance: 189.7
click at [368, 68] on div "Show Explanations Question 42 When can time be used as the primary factor for E…" at bounding box center [290, 45] width 243 height 60
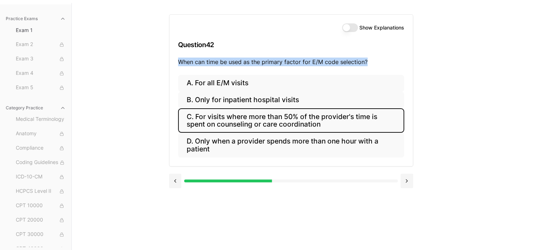
click at [259, 123] on button "C. For visits where more than 50% of the provider's time is spent on counseling…" at bounding box center [291, 120] width 226 height 24
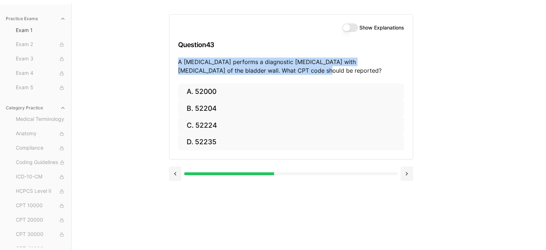
drag, startPoint x: 178, startPoint y: 60, endPoint x: 296, endPoint y: 68, distance: 118.8
click at [296, 68] on p "A urologist performs a diagnostic cystoscopy with biopsy of the bladder wall. W…" at bounding box center [291, 65] width 226 height 17
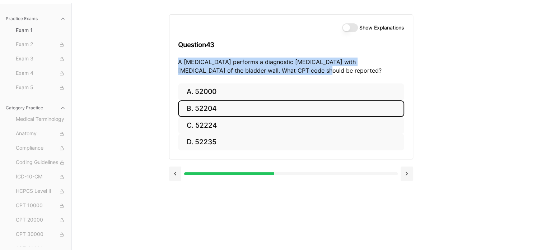
click at [201, 113] on button "B. 52204" at bounding box center [291, 108] width 226 height 17
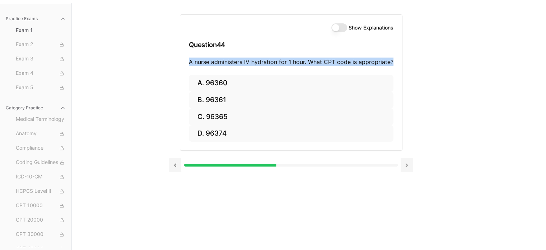
drag, startPoint x: 190, startPoint y: 61, endPoint x: 399, endPoint y: 71, distance: 209.6
click at [399, 71] on div "Show Explanations Question 44 A nurse administers IV hydration for 1 hour. What…" at bounding box center [291, 45] width 222 height 60
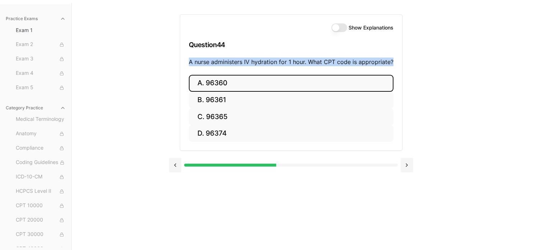
click at [228, 81] on button "A. 96360" at bounding box center [291, 83] width 205 height 17
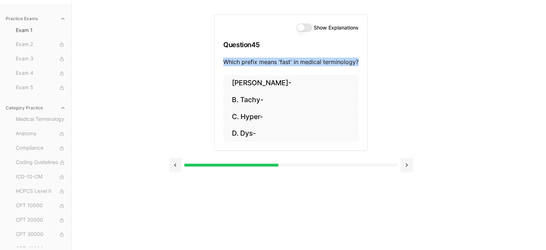
drag, startPoint x: 227, startPoint y: 59, endPoint x: 361, endPoint y: 65, distance: 134.1
click at [361, 65] on div "Show Explanations Question 45 Which prefix means 'fast' in medical terminology?" at bounding box center [291, 45] width 153 height 60
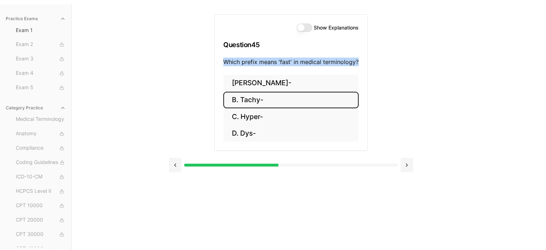
click at [246, 97] on button "B. Tachy-" at bounding box center [290, 100] width 135 height 17
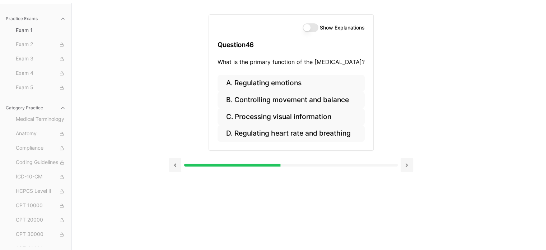
click at [223, 61] on p "What is the primary function of the cerebellum?" at bounding box center [291, 61] width 147 height 9
drag, startPoint x: 220, startPoint y: 60, endPoint x: 358, endPoint y: 66, distance: 138.4
click at [358, 66] on div "Show Explanations Question 46 What is the primary function of the cerebellum?" at bounding box center [291, 45] width 164 height 60
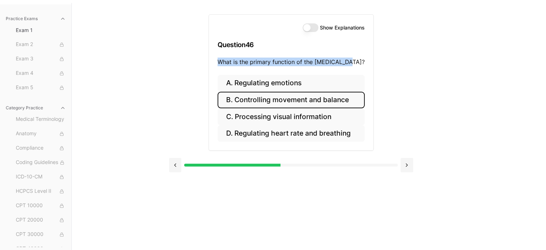
click at [267, 104] on button "B. Controlling movement and balance" at bounding box center [291, 100] width 147 height 17
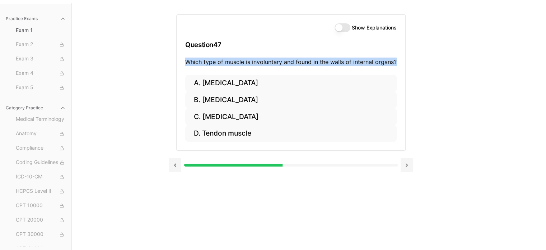
drag, startPoint x: 187, startPoint y: 62, endPoint x: 399, endPoint y: 67, distance: 212.3
click at [399, 67] on div "Show Explanations Question 47 Which type of muscle is involuntary and found in …" at bounding box center [291, 45] width 229 height 60
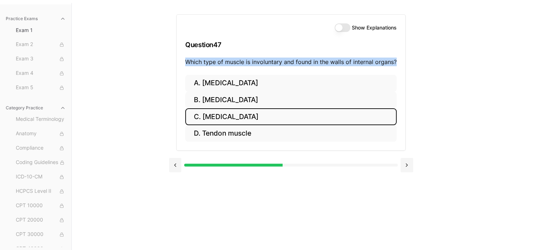
click at [208, 110] on button "C. Smooth muscle" at bounding box center [291, 116] width 212 height 17
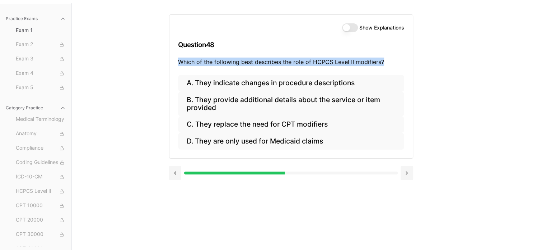
drag, startPoint x: 179, startPoint y: 60, endPoint x: 395, endPoint y: 61, distance: 216.2
click at [395, 61] on p "Which of the following best describes the role of HCPCS Level II modifiers?" at bounding box center [291, 61] width 226 height 9
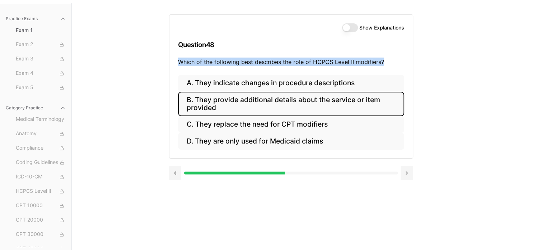
click at [196, 101] on button "B. They provide additional details about the service or item provided" at bounding box center [291, 104] width 226 height 24
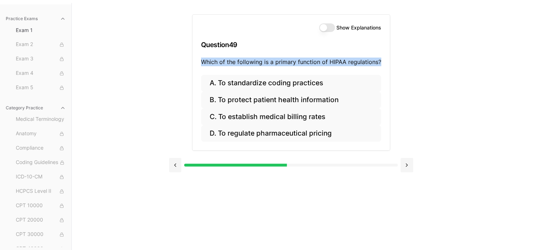
drag, startPoint x: 203, startPoint y: 60, endPoint x: 390, endPoint y: 70, distance: 187.7
click at [390, 70] on div "Show Explanations Question 49 Which of the following is a primary function of H…" at bounding box center [291, 90] width 244 height 175
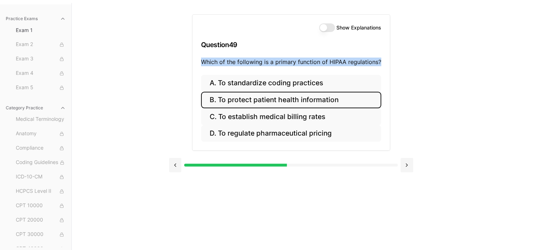
click at [258, 101] on button "B. To protect patient health information" at bounding box center [291, 100] width 180 height 17
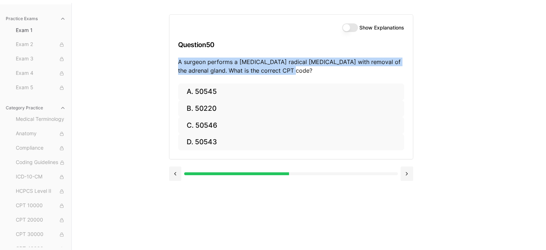
drag, startPoint x: 178, startPoint y: 61, endPoint x: 392, endPoint y: 71, distance: 213.9
click at [392, 71] on p "A surgeon performs a laparoscopic radical nephrectomy with removal of the adren…" at bounding box center [291, 65] width 226 height 17
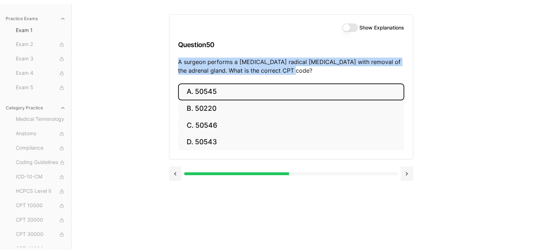
click at [202, 93] on button "A. 50545" at bounding box center [291, 91] width 226 height 17
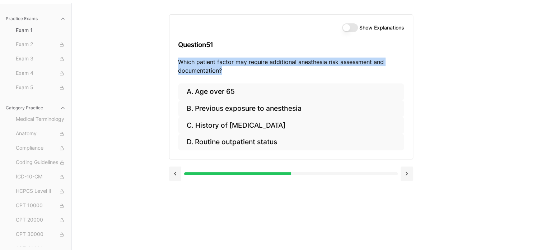
drag, startPoint x: 177, startPoint y: 60, endPoint x: 385, endPoint y: 76, distance: 208.5
click at [385, 76] on div "Show Explanations Question 51 Which patient factor may require additional anest…" at bounding box center [290, 49] width 243 height 69
click at [161, 60] on div "Practice Exams Exam 1 Exam 2 Exam 3 Exam 4 Exam 5 Category Practice Medical Ter…" at bounding box center [273, 128] width 546 height 250
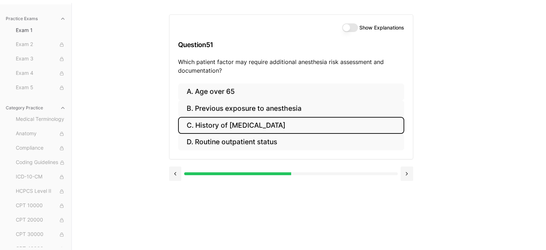
click at [232, 125] on button "C. History of obstructive sleep apnea" at bounding box center [291, 125] width 226 height 17
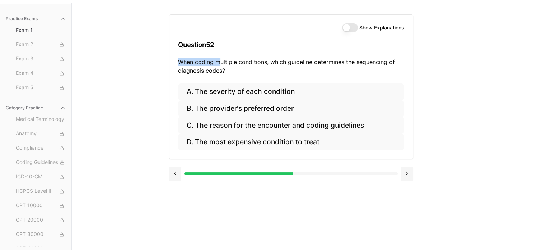
drag, startPoint x: 180, startPoint y: 61, endPoint x: 219, endPoint y: 63, distance: 39.5
click at [219, 63] on p "When coding multiple conditions, which guideline determines the sequencing of d…" at bounding box center [291, 65] width 226 height 17
click at [256, 70] on p "When coding multiple conditions, which guideline determines the sequencing of d…" at bounding box center [291, 65] width 226 height 17
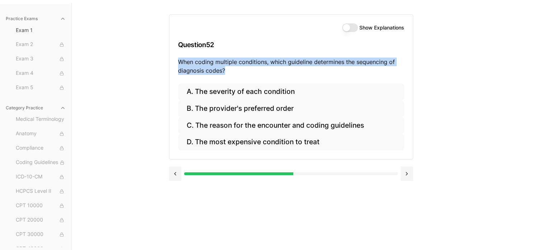
drag, startPoint x: 180, startPoint y: 62, endPoint x: 404, endPoint y: 76, distance: 224.5
click at [404, 76] on div "Show Explanations Question 52 When coding multiple conditions, which guideline …" at bounding box center [290, 49] width 243 height 69
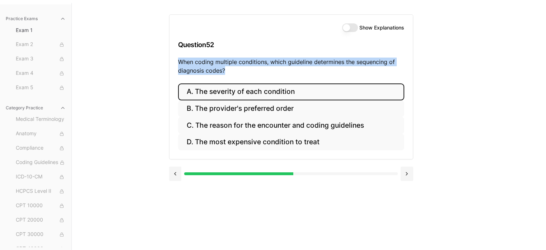
click at [269, 92] on button "A. The severity of each condition" at bounding box center [291, 91] width 226 height 17
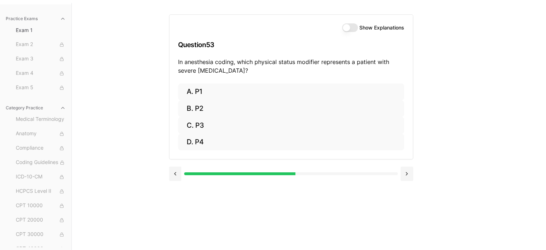
drag, startPoint x: 178, startPoint y: 61, endPoint x: 344, endPoint y: 71, distance: 165.9
click at [344, 71] on p "In anesthesia coding, which physical status modifier represents a patient with …" at bounding box center [291, 65] width 226 height 17
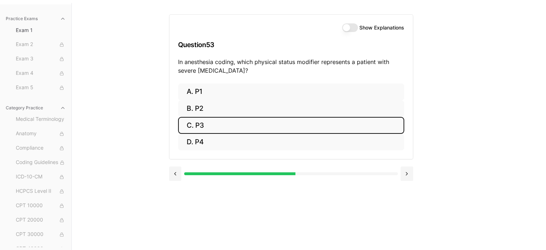
click at [198, 127] on button "C. P3" at bounding box center [291, 125] width 226 height 17
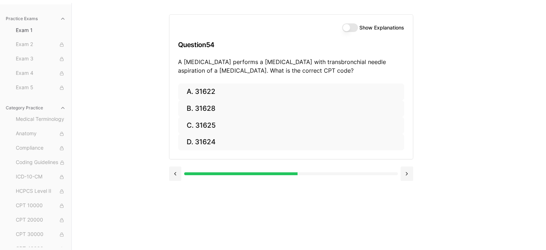
drag, startPoint x: 178, startPoint y: 59, endPoint x: 390, endPoint y: 69, distance: 212.1
click at [390, 69] on p "A pulmonologist performs a bronchoscopy with transbronchial needle aspiration o…" at bounding box center [291, 65] width 226 height 17
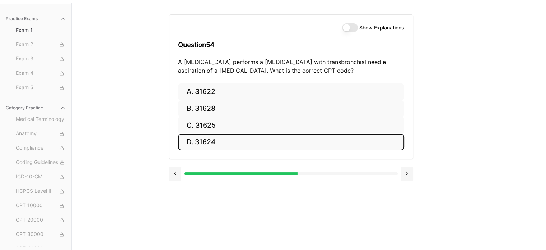
click at [210, 141] on button "D. 31624" at bounding box center [291, 142] width 226 height 17
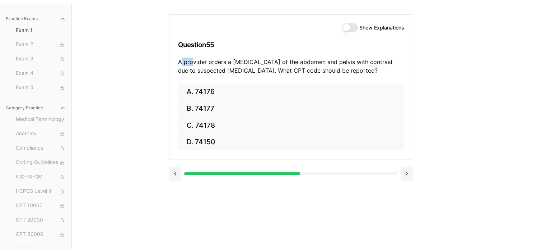
drag, startPoint x: 180, startPoint y: 59, endPoint x: 188, endPoint y: 60, distance: 8.0
click at [188, 60] on p "A provider orders a CT scan of the abdomen and pelvis with contrast due to susp…" at bounding box center [291, 65] width 226 height 17
click at [175, 59] on div "Show Explanations Question 55 A provider orders a CT scan of the abdomen and pe…" at bounding box center [290, 49] width 243 height 69
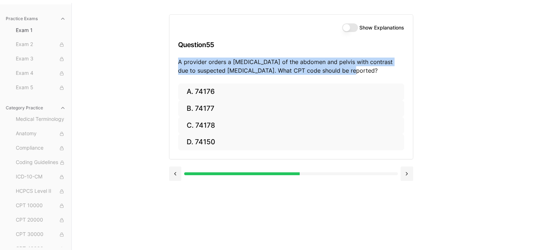
drag, startPoint x: 178, startPoint y: 60, endPoint x: 389, endPoint y: 70, distance: 211.0
click at [389, 70] on p "A provider orders a CT scan of the abdomen and pelvis with contrast due to susp…" at bounding box center [291, 65] width 226 height 17
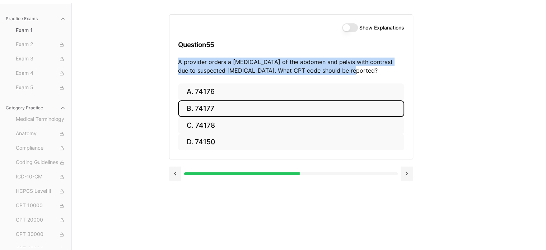
click at [211, 110] on button "B. 74177" at bounding box center [291, 108] width 226 height 17
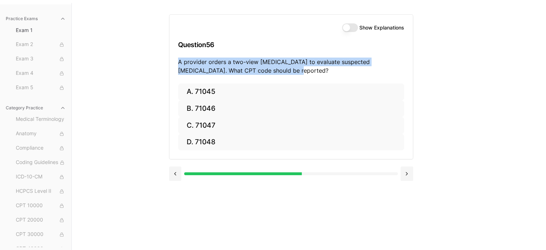
drag, startPoint x: 179, startPoint y: 60, endPoint x: 348, endPoint y: 69, distance: 169.0
click at [348, 69] on p "A provider orders a two-view chest X-ray to evaluate suspected pneumonia. What …" at bounding box center [291, 65] width 226 height 17
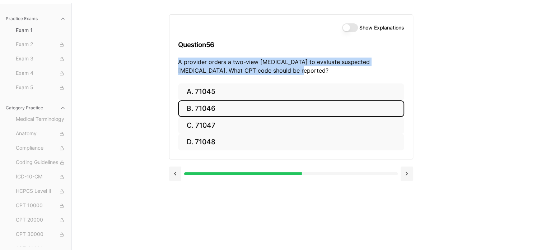
click at [221, 107] on button "B. 71046" at bounding box center [291, 108] width 226 height 17
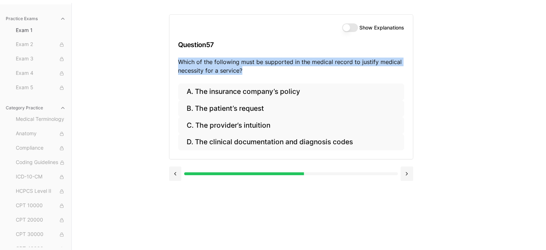
drag, startPoint x: 178, startPoint y: 61, endPoint x: 391, endPoint y: 72, distance: 213.6
click at [391, 72] on p "Which of the following must be supported in the medical record to justify medic…" at bounding box center [291, 65] width 226 height 17
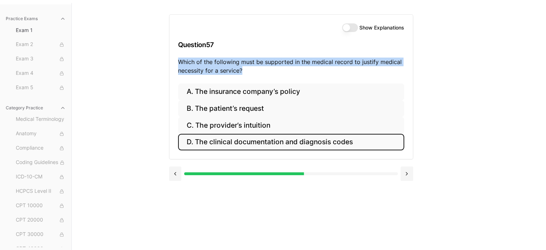
click at [247, 143] on button "D. The clinical documentation and diagnosis codes" at bounding box center [291, 142] width 226 height 17
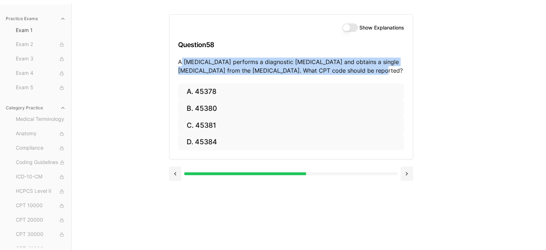
drag, startPoint x: 180, startPoint y: 61, endPoint x: 391, endPoint y: 73, distance: 211.9
click at [391, 73] on p "A gastroenterologist performs a diagnostic colonoscopy and obtains a single bio…" at bounding box center [291, 65] width 226 height 17
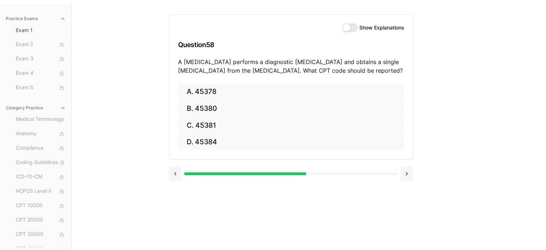
click at [178, 62] on p "A gastroenterologist performs a diagnostic colonoscopy and obtains a single bio…" at bounding box center [291, 65] width 226 height 17
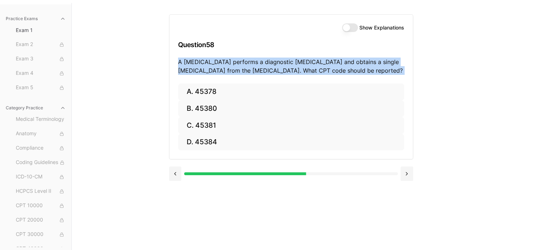
drag, startPoint x: 178, startPoint y: 62, endPoint x: 380, endPoint y: 76, distance: 202.6
click at [380, 76] on div "Show Explanations Question 58 A gastroenterologist performs a diagnostic colono…" at bounding box center [290, 49] width 243 height 69
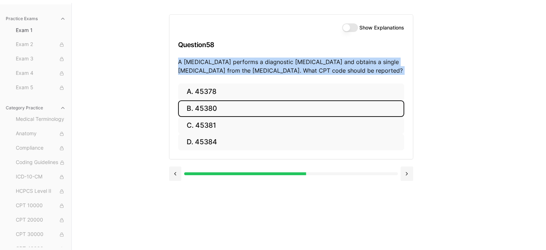
click at [209, 111] on button "B. 45380" at bounding box center [291, 108] width 226 height 17
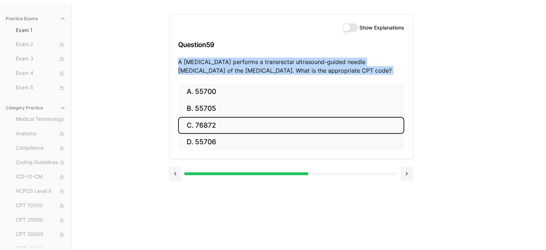
click at [206, 132] on button "C. 76872" at bounding box center [291, 125] width 226 height 17
click at [214, 119] on button "C. 70553" at bounding box center [291, 125] width 226 height 17
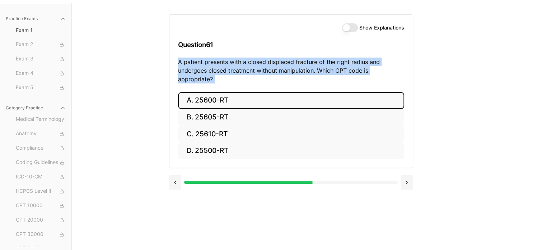
click at [212, 96] on button "A. 25600-RT" at bounding box center [291, 100] width 226 height 17
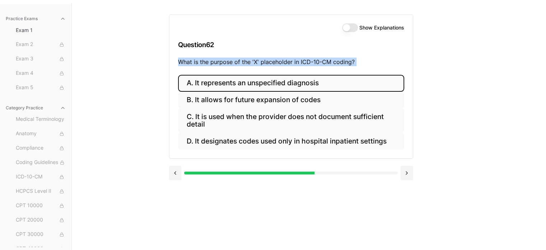
click at [260, 87] on button "A. It represents an unspecified diagnosis" at bounding box center [291, 83] width 226 height 17
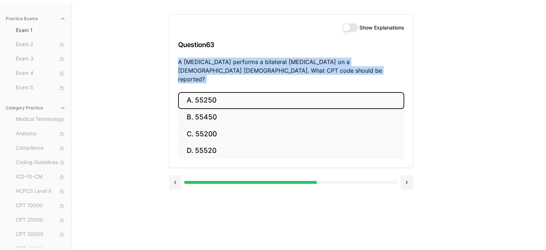
click at [198, 92] on button "A. 55250" at bounding box center [291, 100] width 226 height 17
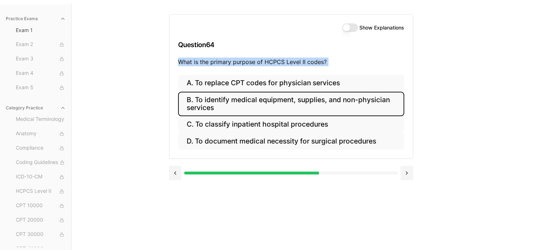
click at [229, 100] on button "B. To identify medical equipment, supplies, and non-physician services" at bounding box center [291, 104] width 226 height 24
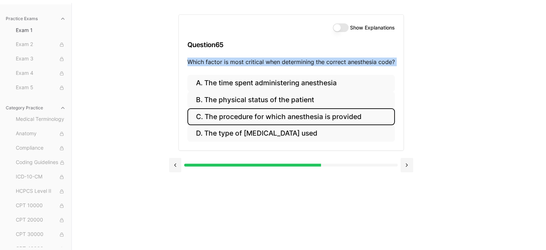
click at [256, 118] on button "C. The procedure for which anesthesia is provided" at bounding box center [291, 116] width 208 height 17
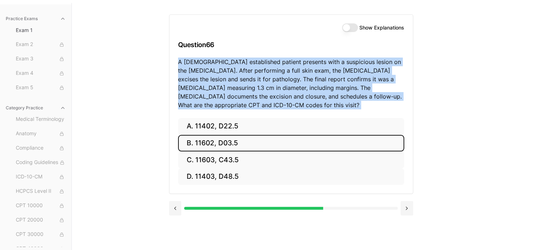
click at [245, 141] on button "B. 11602, D03.5" at bounding box center [291, 143] width 226 height 17
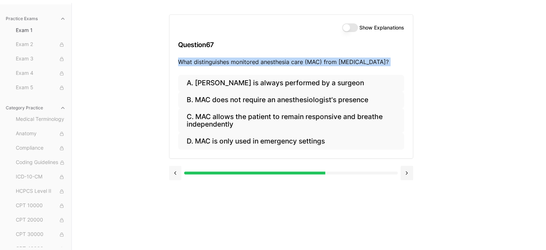
click at [175, 174] on button at bounding box center [175, 173] width 13 height 14
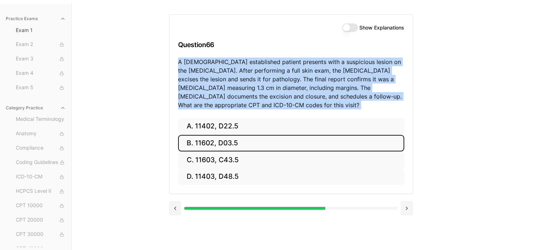
click at [225, 144] on button "B. 11602, D03.5" at bounding box center [291, 143] width 226 height 17
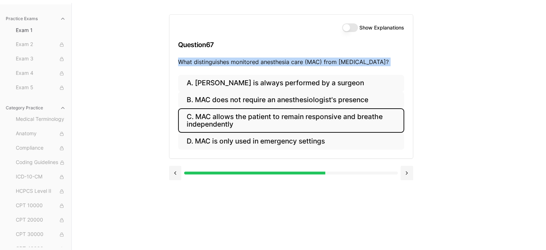
click at [234, 118] on button "C. MAC allows the patient to remain responsive and breathe independently" at bounding box center [291, 120] width 226 height 24
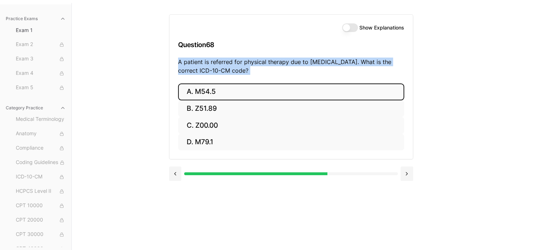
click at [224, 92] on button "A. M54.5" at bounding box center [291, 91] width 226 height 17
click at [206, 93] on button "A. 25260" at bounding box center [291, 91] width 226 height 17
click at [203, 87] on button "A. 61312" at bounding box center [291, 91] width 226 height 17
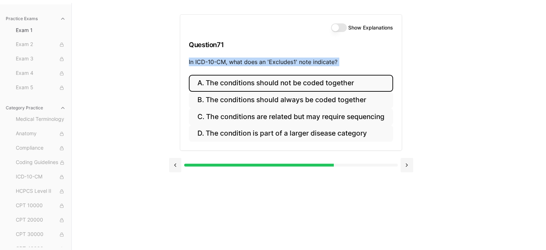
click at [248, 78] on button "A. The conditions should not be coded together" at bounding box center [291, 83] width 204 height 17
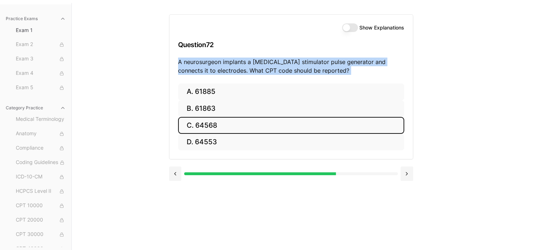
click at [212, 122] on button "C. 64568" at bounding box center [291, 125] width 226 height 17
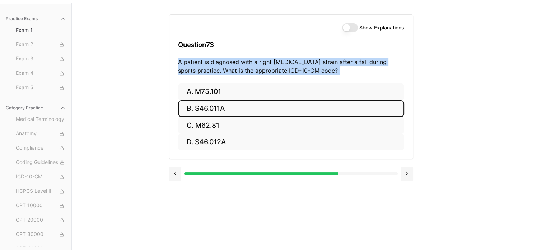
click at [245, 110] on button "B. S46.011A" at bounding box center [291, 108] width 226 height 17
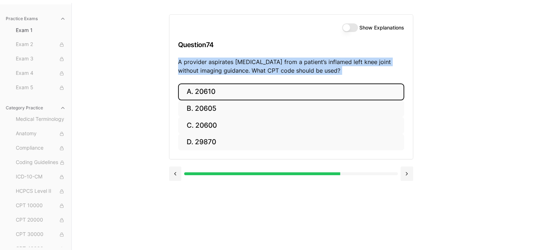
click at [205, 97] on button "A. 20610" at bounding box center [291, 91] width 226 height 17
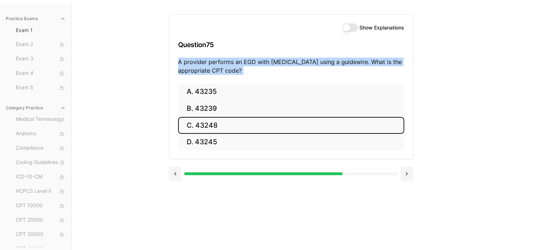
click at [206, 125] on button "C. 43248" at bounding box center [291, 125] width 226 height 17
